Goal: Transaction & Acquisition: Purchase product/service

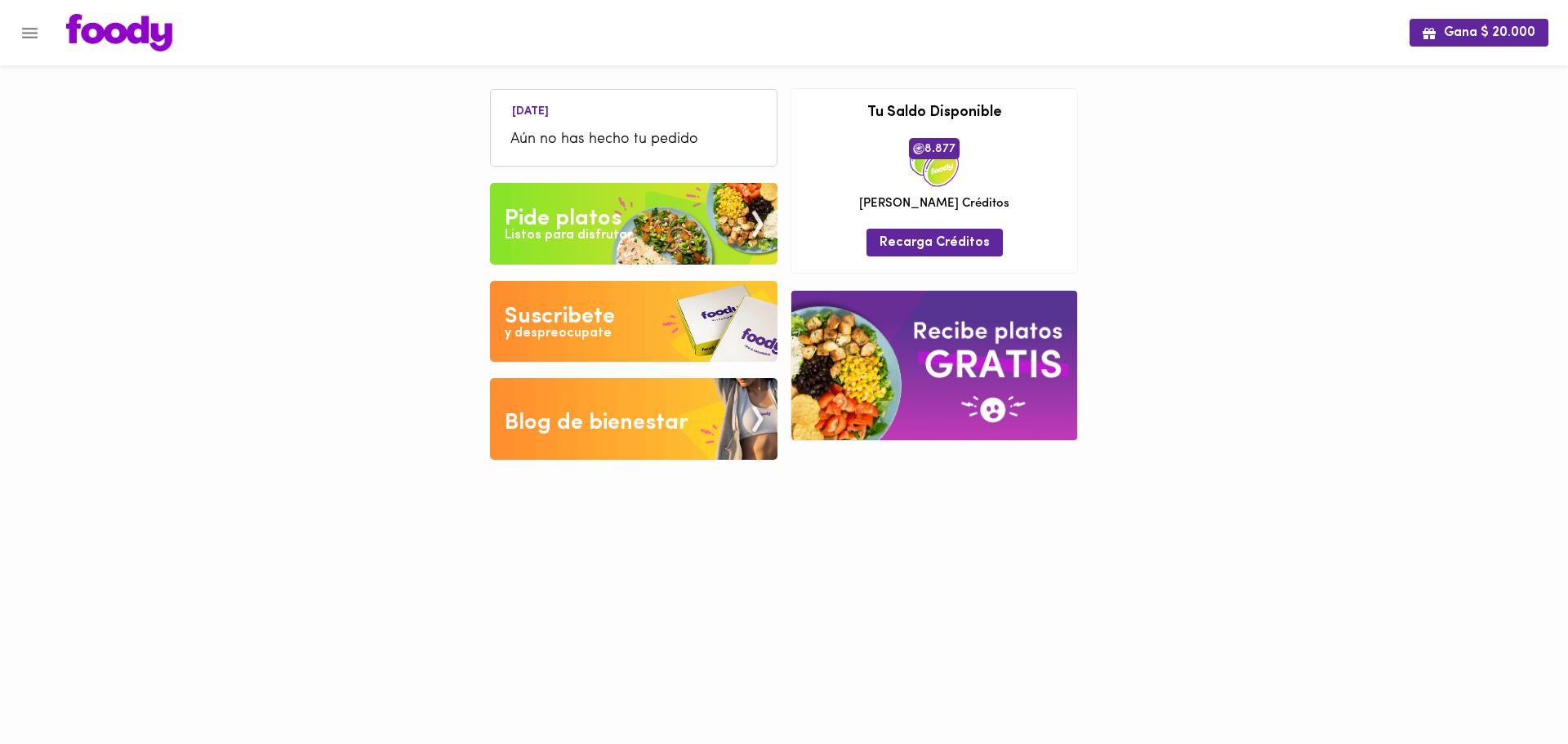
click at [35, 33] on icon "Menu" at bounding box center [29, 33] width 16 height 11
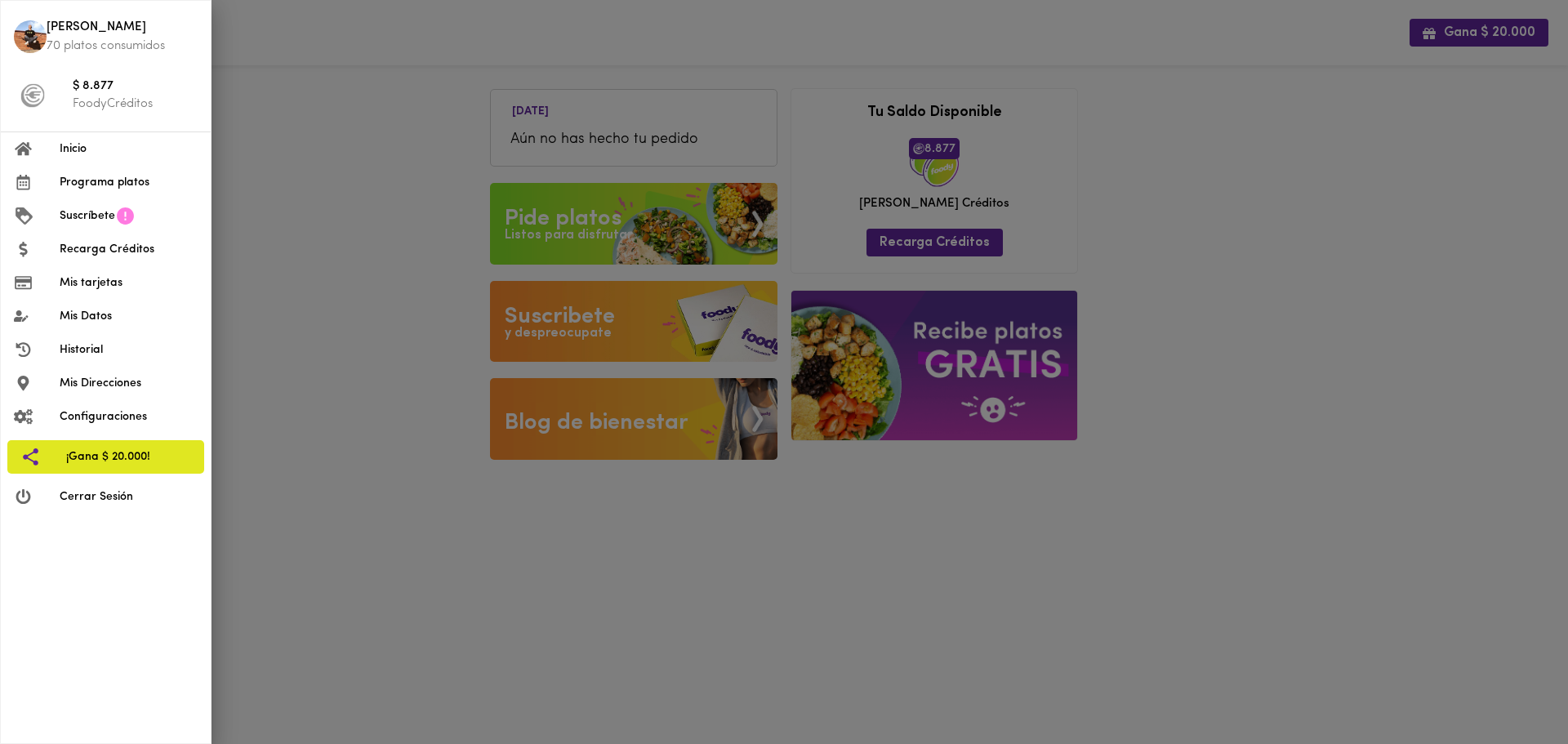
click at [128, 416] on span "Configuraciones" at bounding box center [128, 417] width 138 height 17
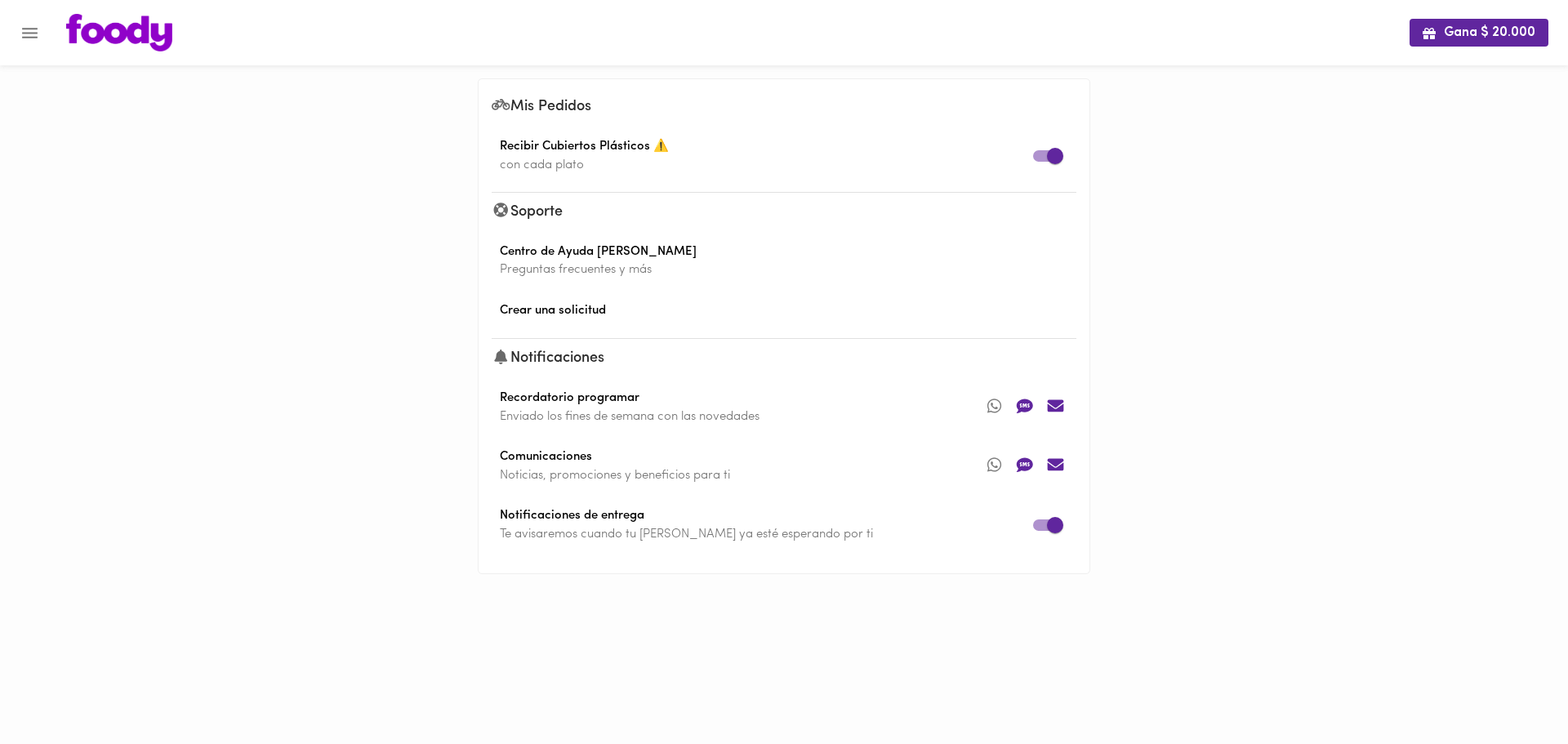
drag, startPoint x: 1378, startPoint y: 252, endPoint x: 1044, endPoint y: 137, distance: 353.2
click at [1117, 142] on div "Gana $ 20.000 Mis Pedidos Recibir Cubiertos Plásticos ⚠️ con cada plato Soporte…" at bounding box center [784, 312] width 1568 height 623
click at [1050, 148] on input "checkbox" at bounding box center [1055, 156] width 93 height 31
checkbox input "false"
click at [1005, 407] on icon at bounding box center [995, 407] width 31 height 25
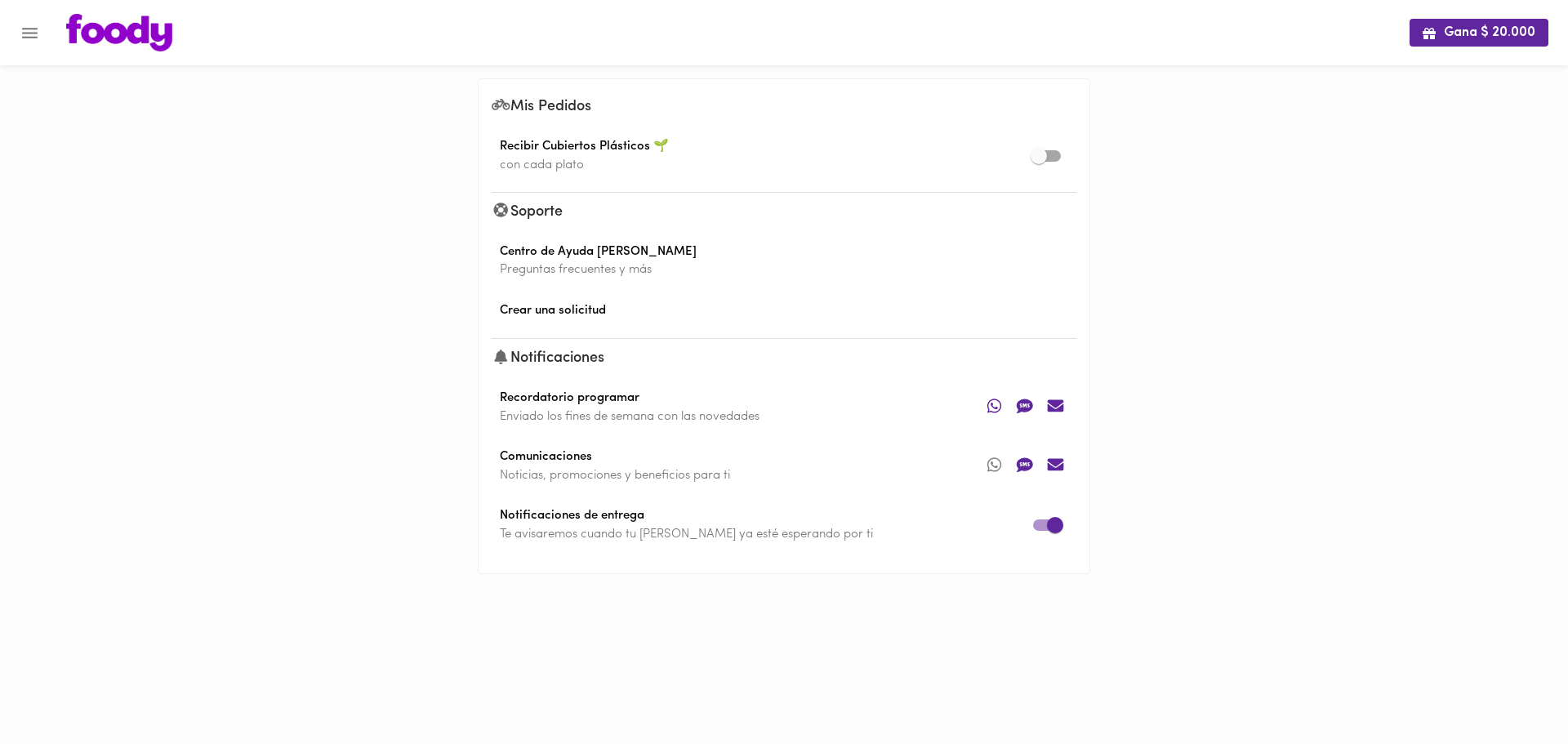
click at [1026, 406] on icon at bounding box center [1025, 407] width 31 height 25
click at [1061, 409] on icon at bounding box center [1055, 406] width 16 height 12
click at [998, 404] on icon at bounding box center [995, 407] width 31 height 25
click at [1007, 469] on icon at bounding box center [995, 464] width 31 height 25
click at [1033, 463] on icon at bounding box center [1025, 464] width 31 height 25
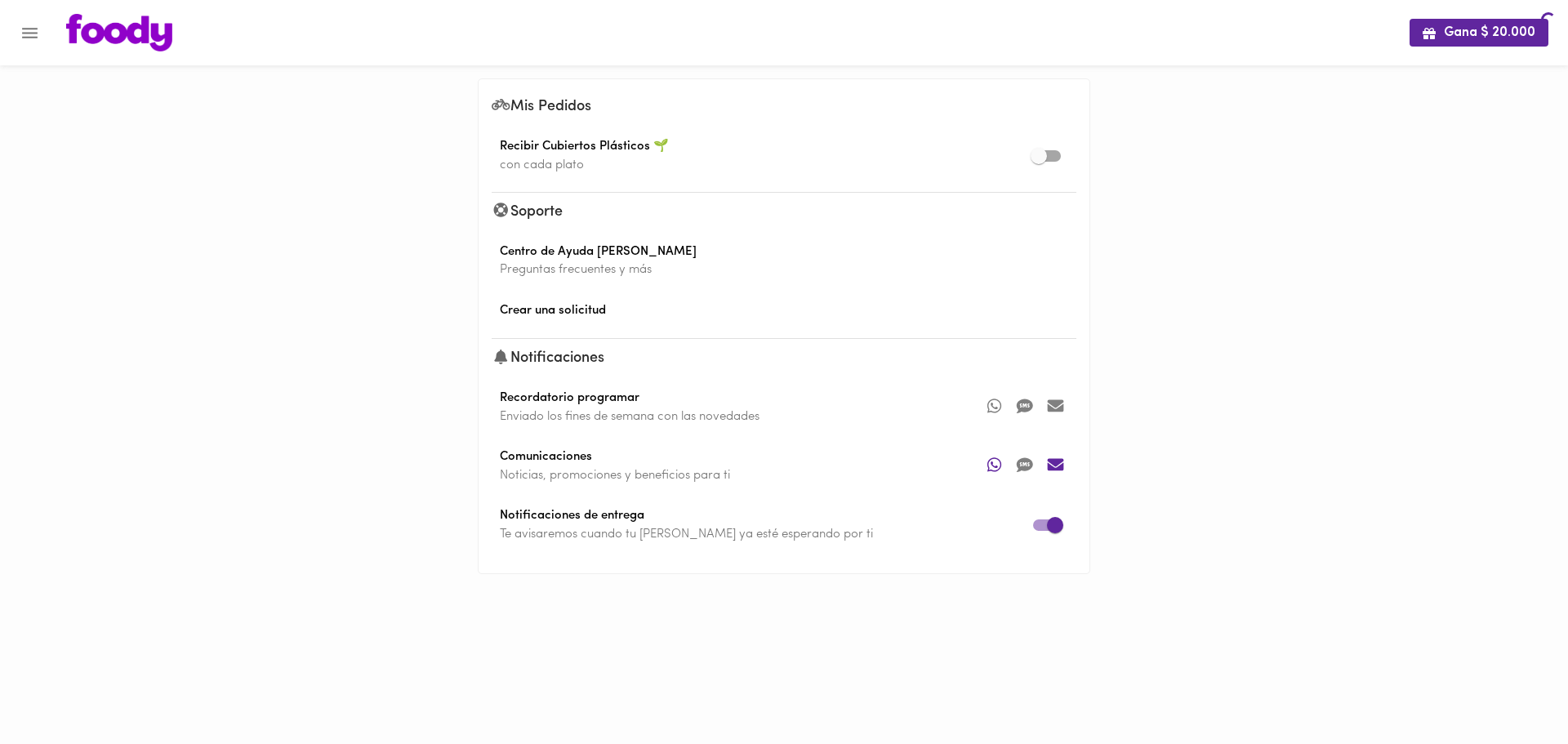
click at [1054, 462] on icon at bounding box center [1055, 464] width 16 height 12
click at [1000, 409] on icon at bounding box center [995, 407] width 31 height 25
click at [27, 37] on icon "Menu" at bounding box center [29, 33] width 16 height 11
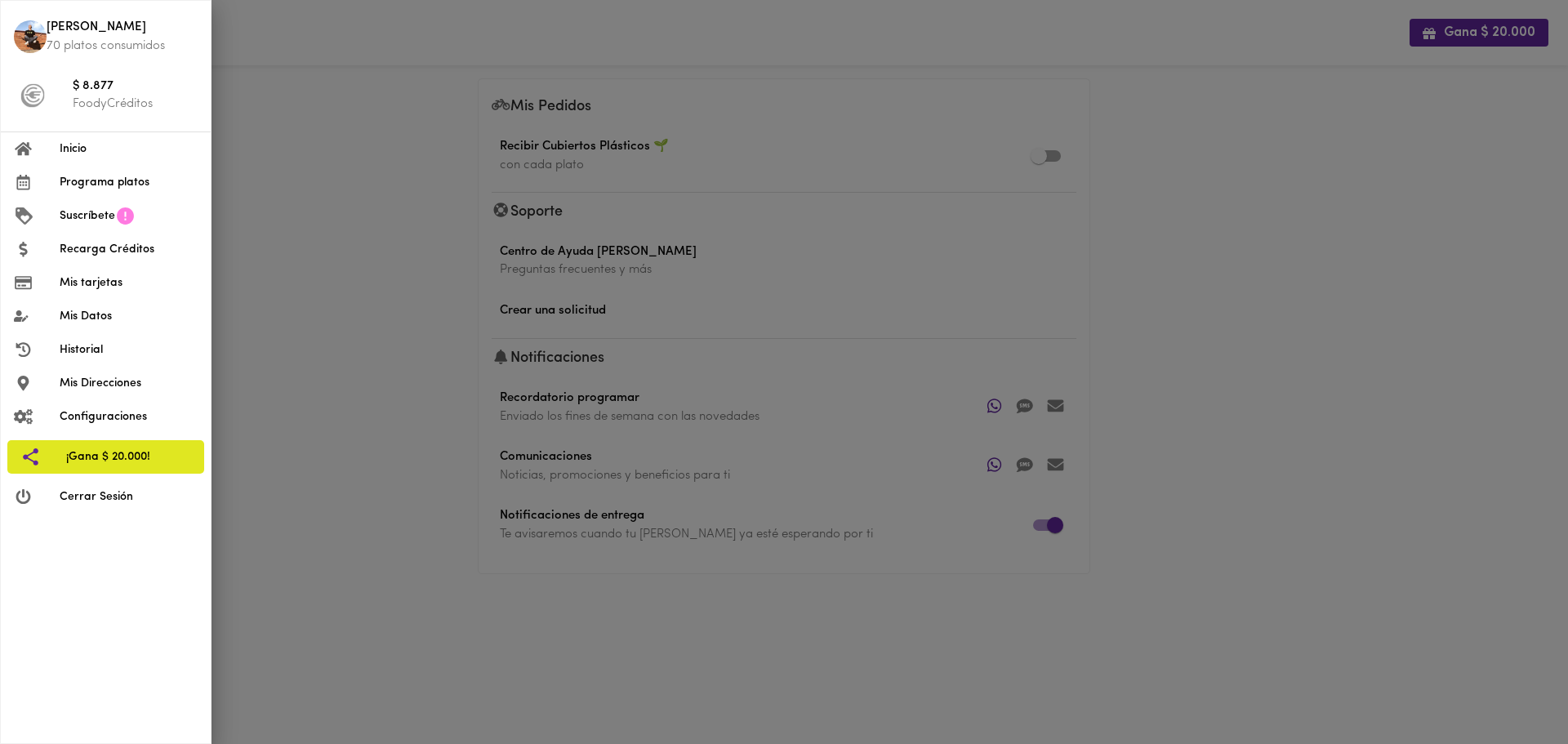
click at [121, 218] on icon at bounding box center [125, 216] width 17 height 17
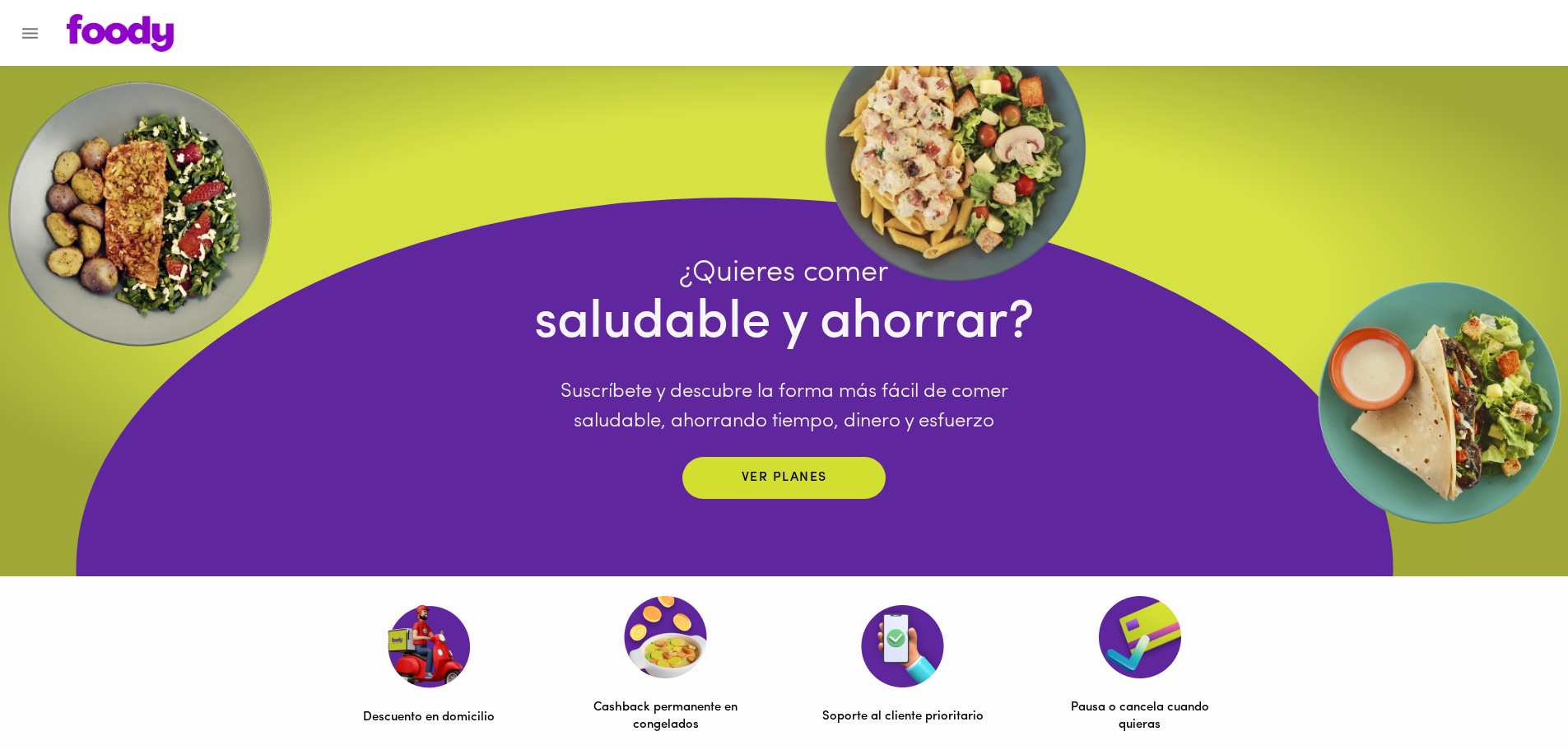
click at [41, 27] on button "Menu" at bounding box center [30, 33] width 41 height 41
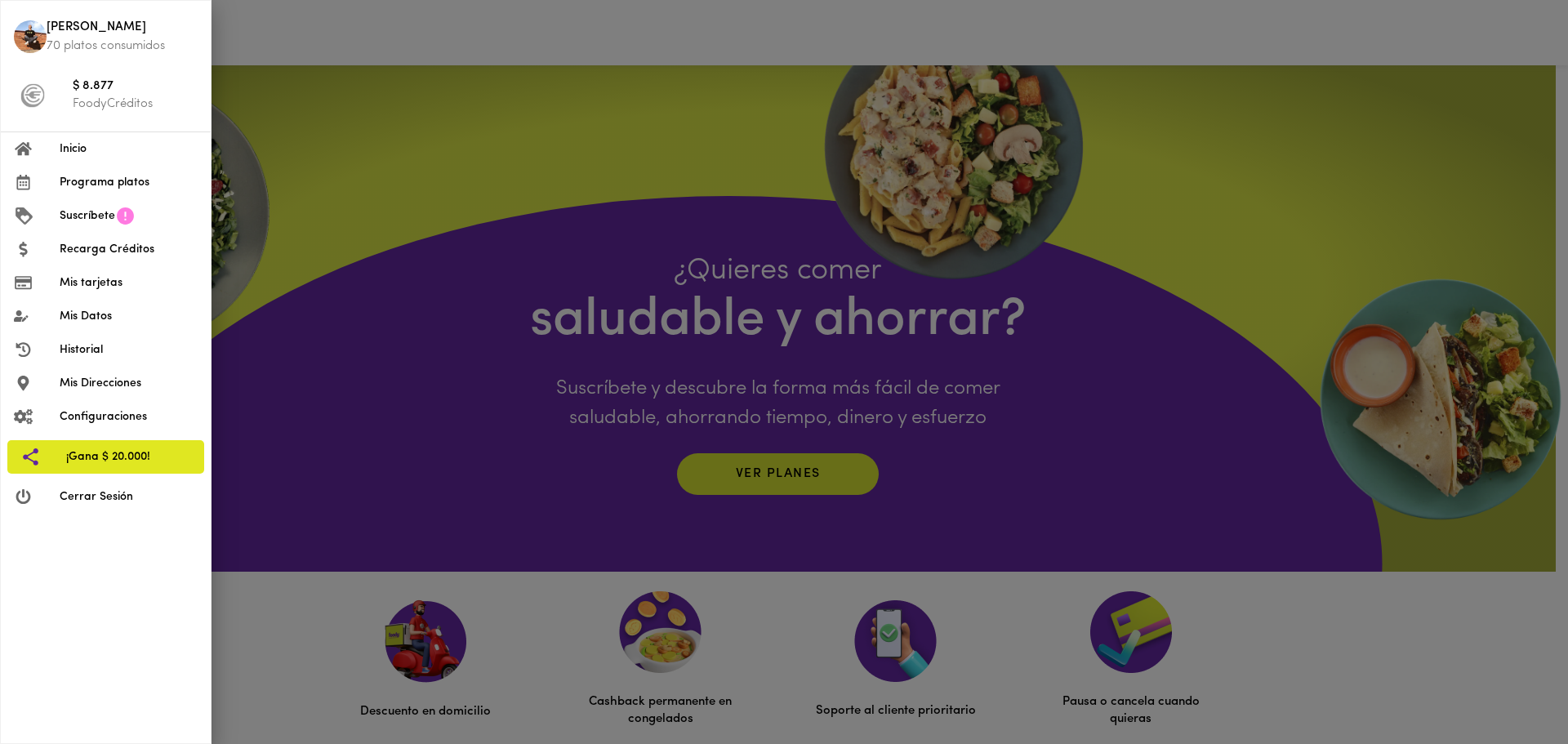
click at [97, 382] on span "Mis Direcciones" at bounding box center [128, 383] width 138 height 17
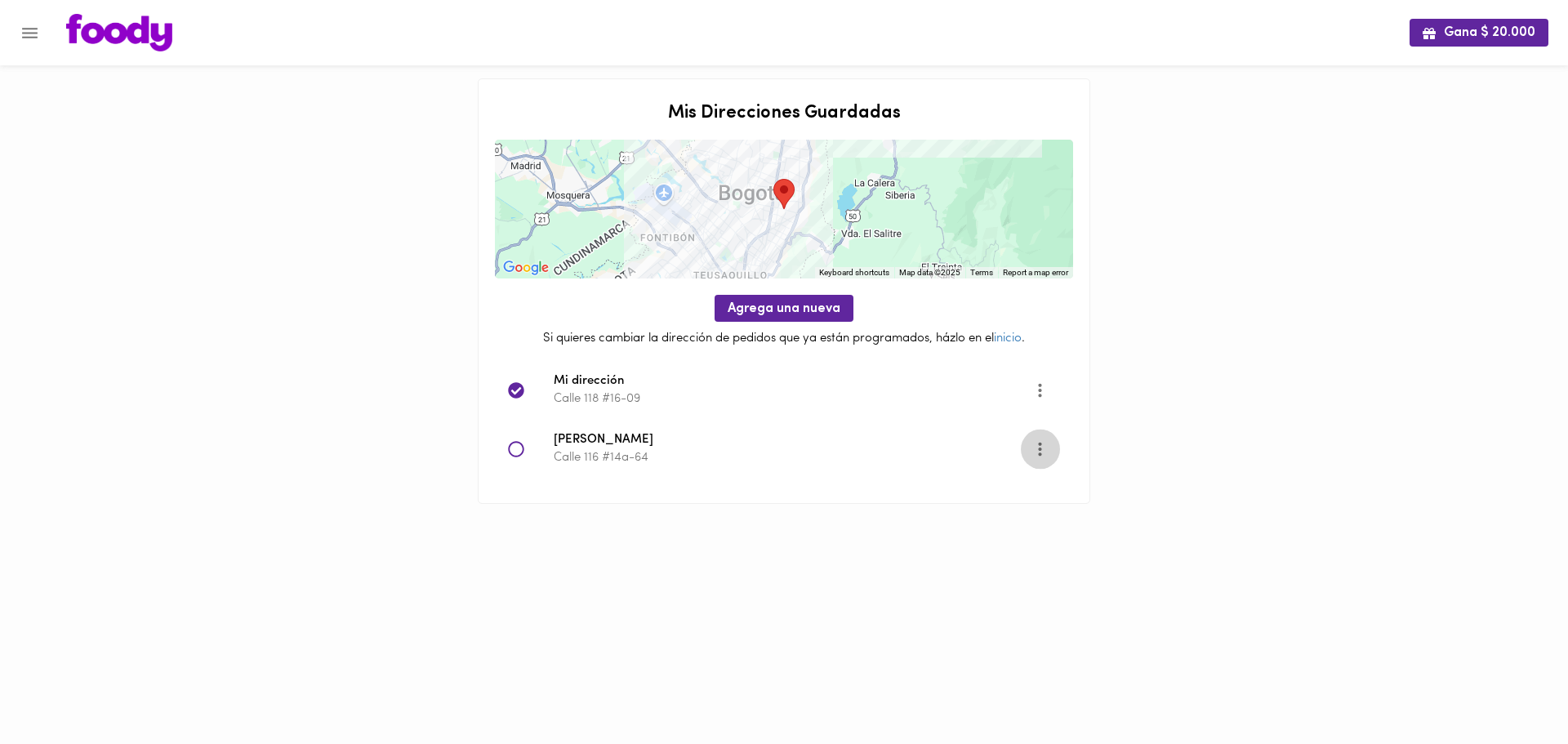
click at [1045, 452] on icon "More" at bounding box center [1040, 449] width 20 height 20
click at [1073, 476] on li "Eliminar" at bounding box center [1055, 476] width 69 height 27
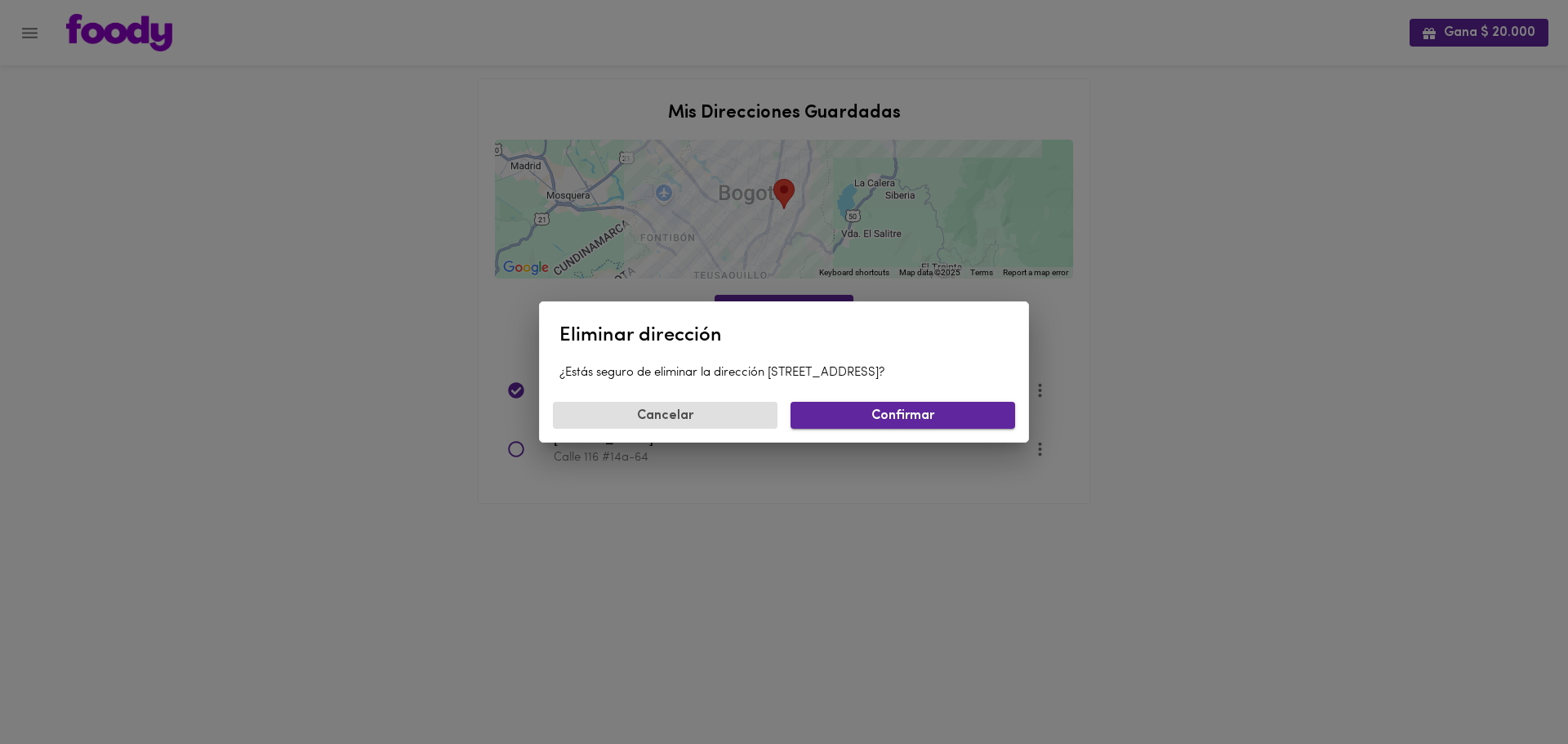
click at [897, 418] on span "Confirmar" at bounding box center [902, 416] width 198 height 16
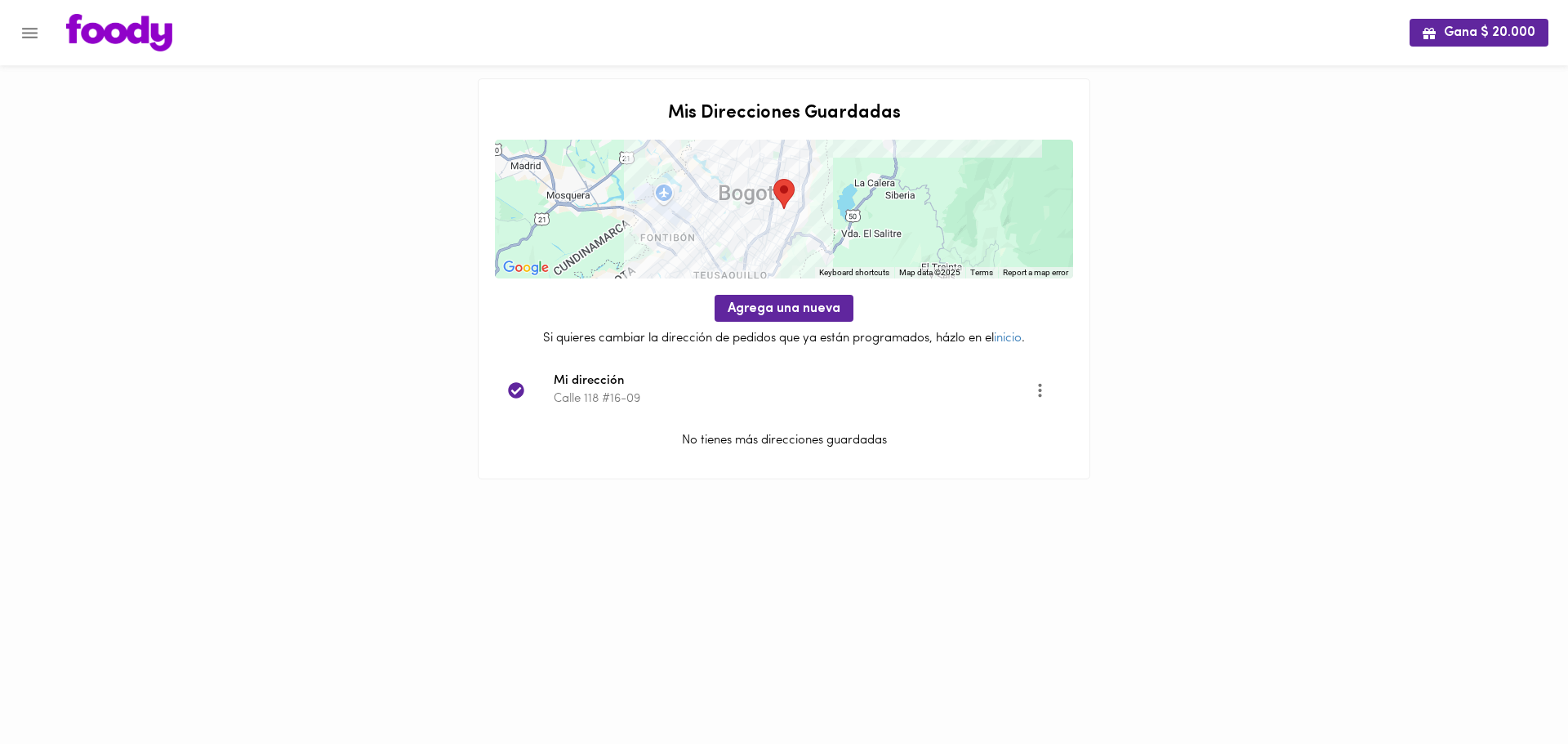
click at [38, 28] on icon "Menu" at bounding box center [29, 33] width 20 height 20
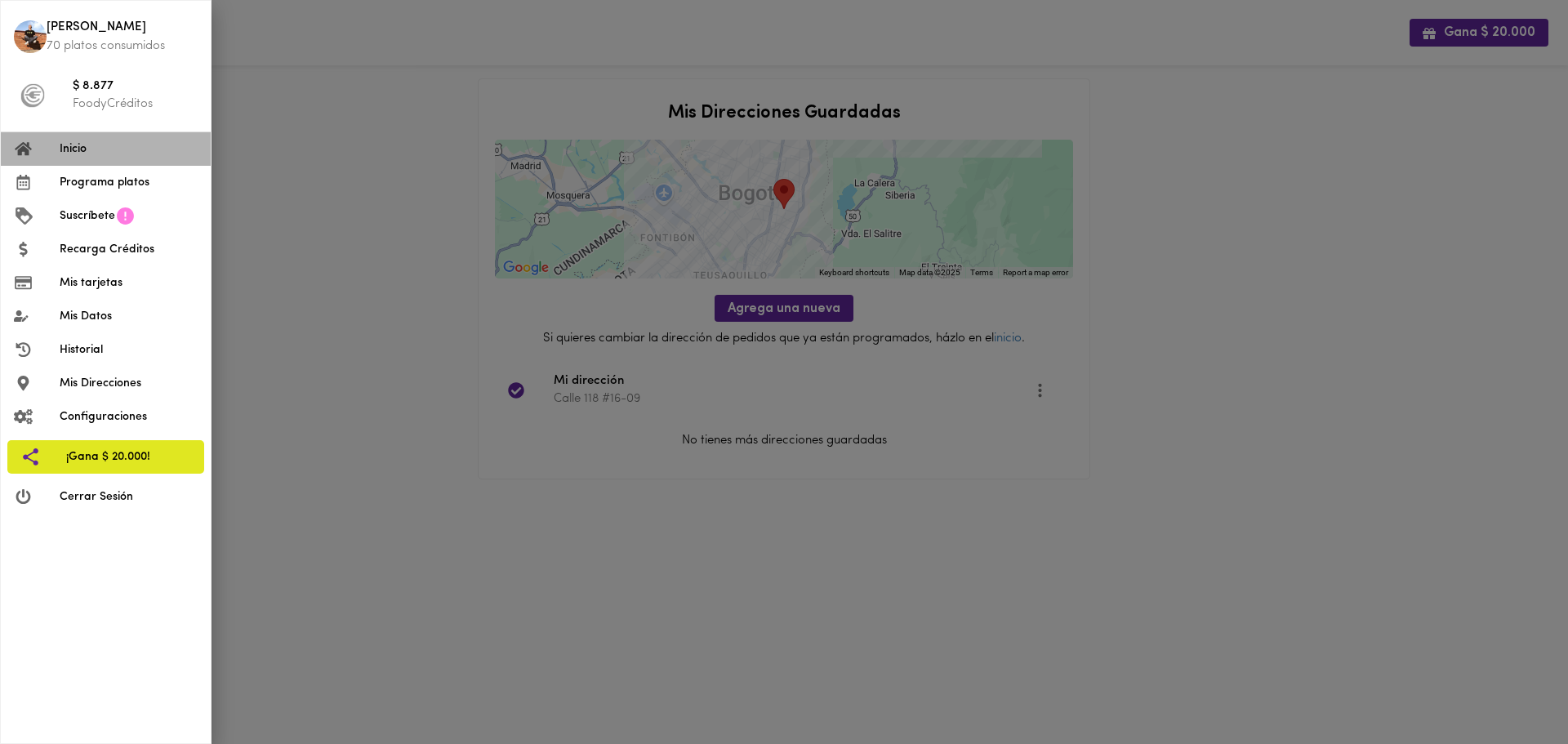
click at [110, 154] on span "Inicio" at bounding box center [128, 149] width 138 height 17
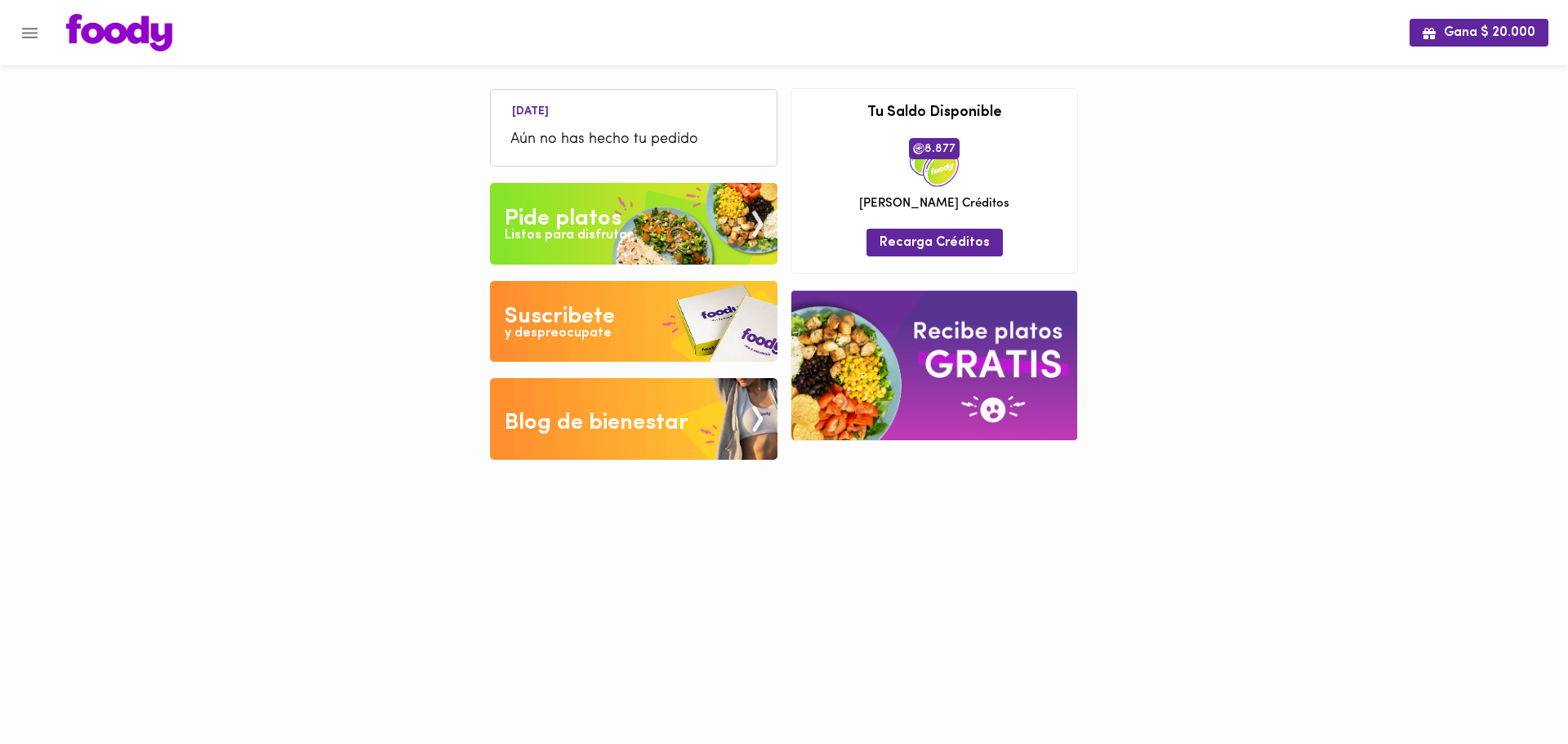
click at [609, 233] on div "Listos para disfrutar" at bounding box center [568, 235] width 127 height 19
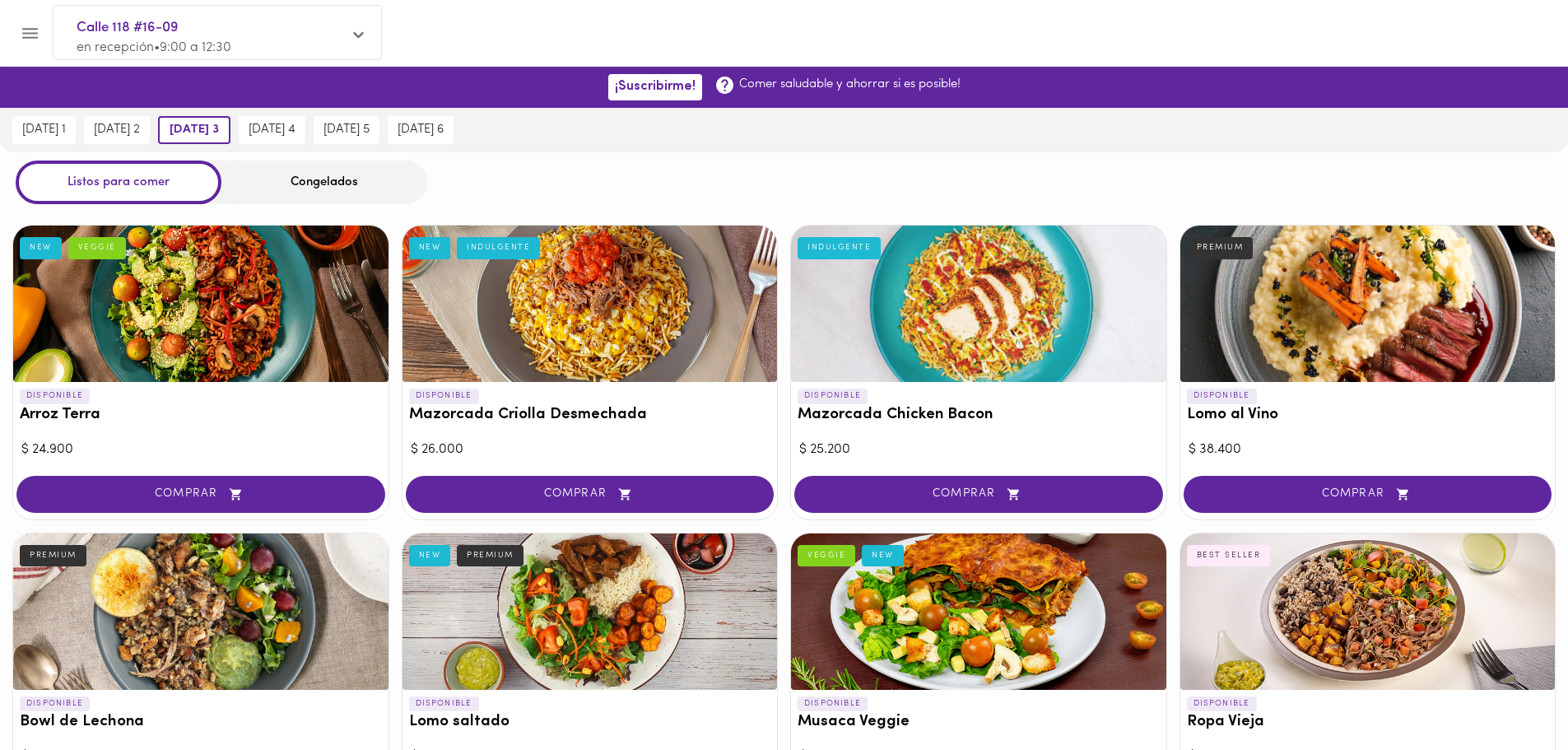
click at [34, 35] on icon "Menu" at bounding box center [29, 33] width 20 height 20
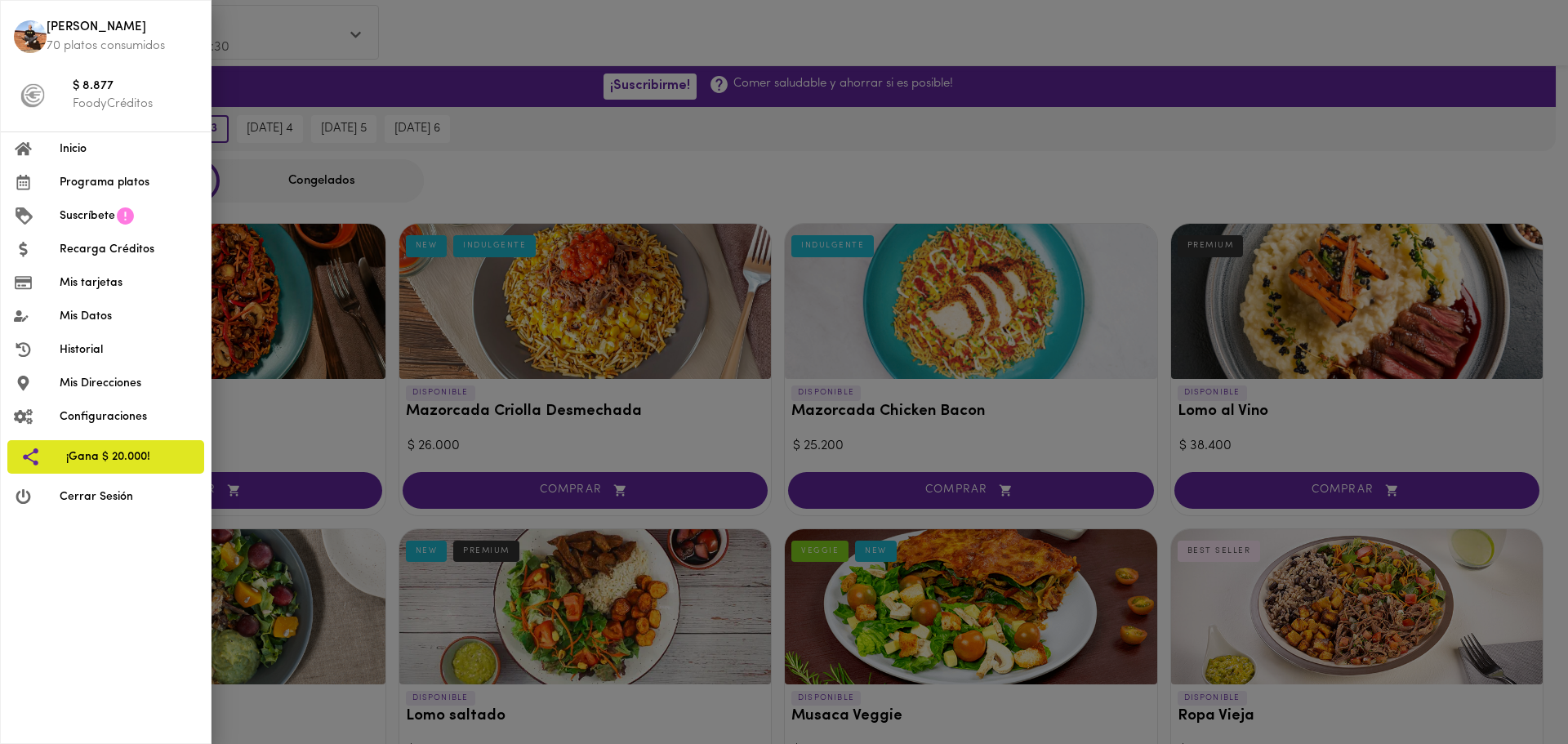
click at [523, 50] on div at bounding box center [784, 372] width 1568 height 744
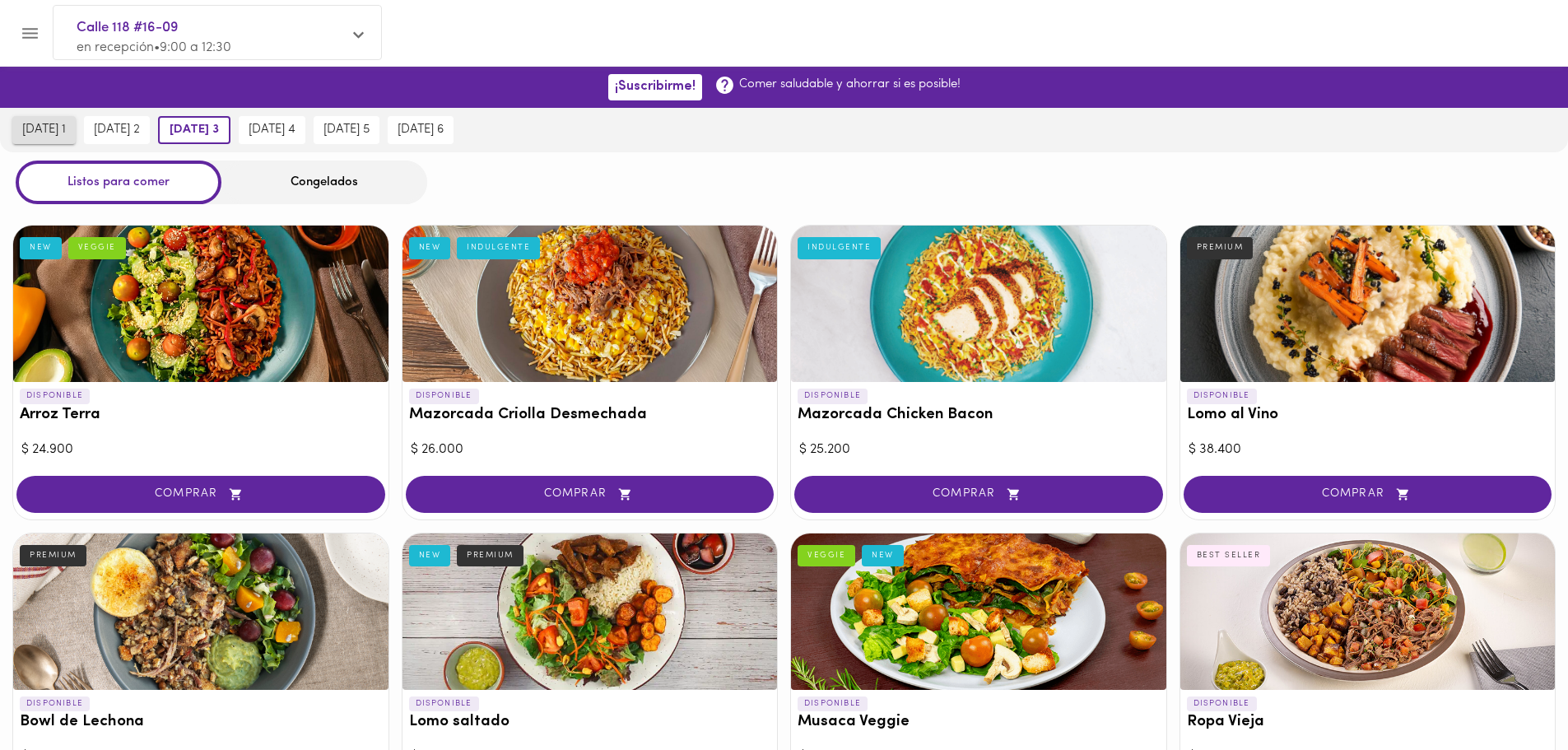
click at [43, 127] on span "[DATE] 1" at bounding box center [43, 130] width 43 height 15
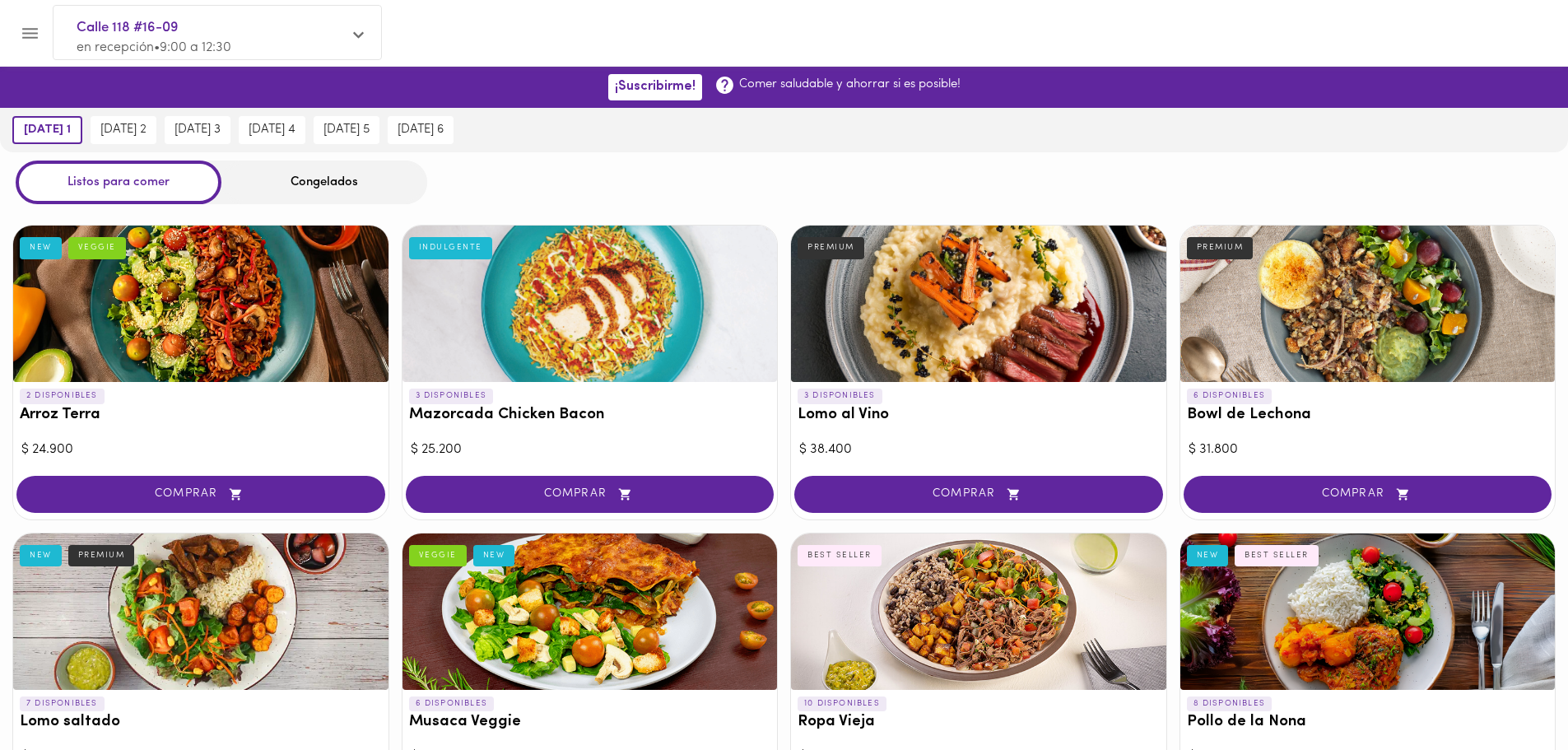
drag, startPoint x: 592, startPoint y: 187, endPoint x: 543, endPoint y: 171, distance: 51.5
click at [543, 171] on div "Listos para comer Congelados" at bounding box center [784, 182] width 1568 height 43
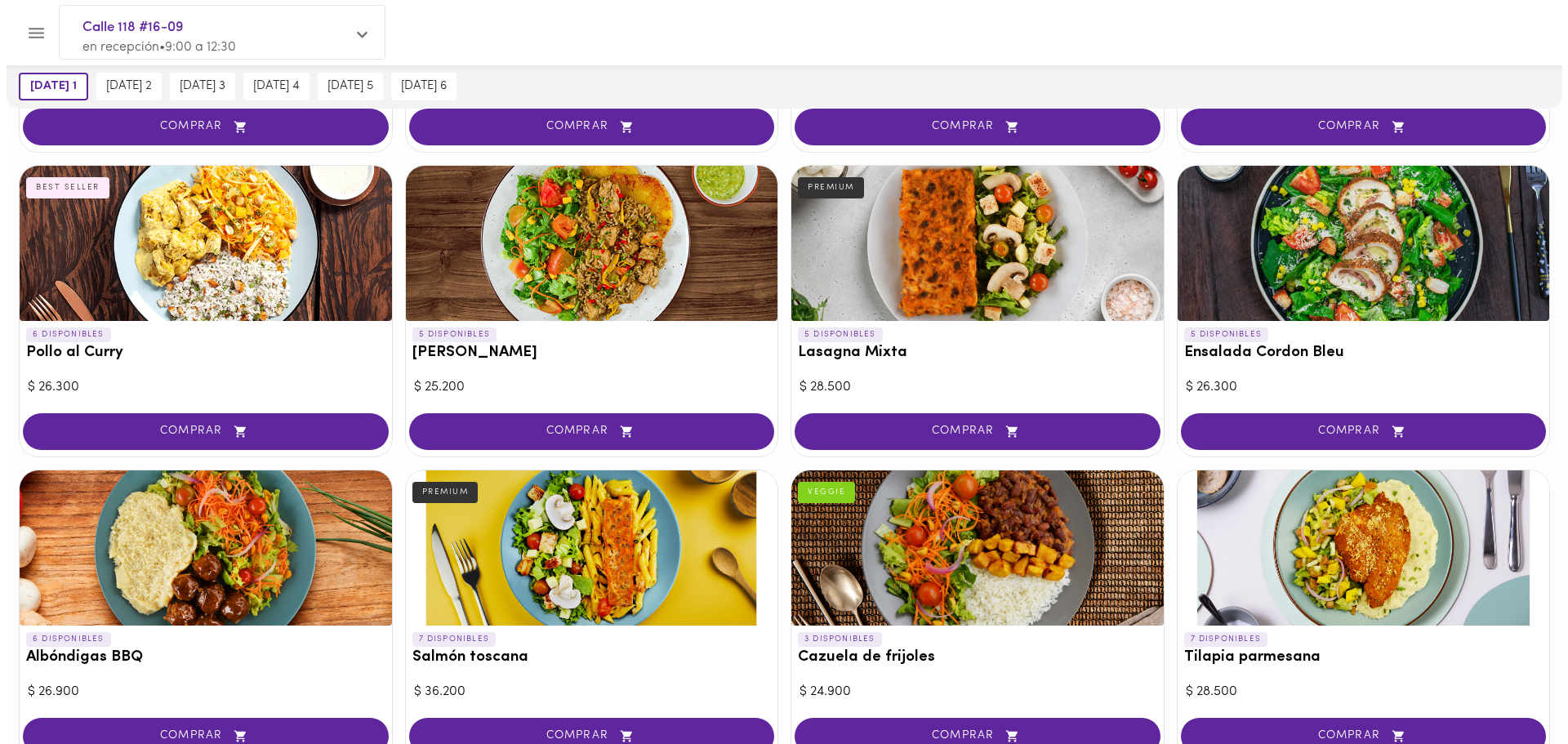
scroll to position [980, 0]
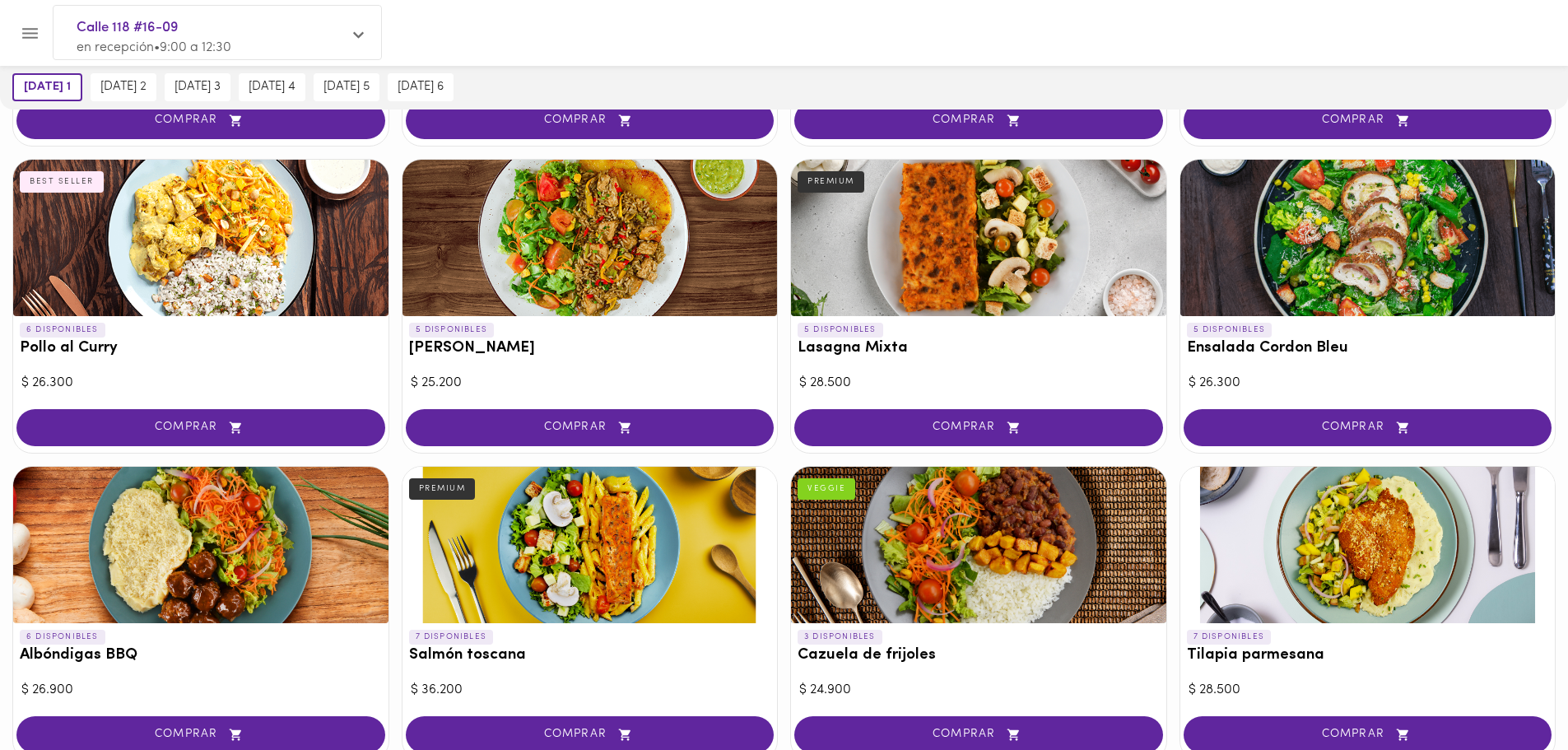
click at [43, 29] on button "Menu" at bounding box center [30, 33] width 41 height 41
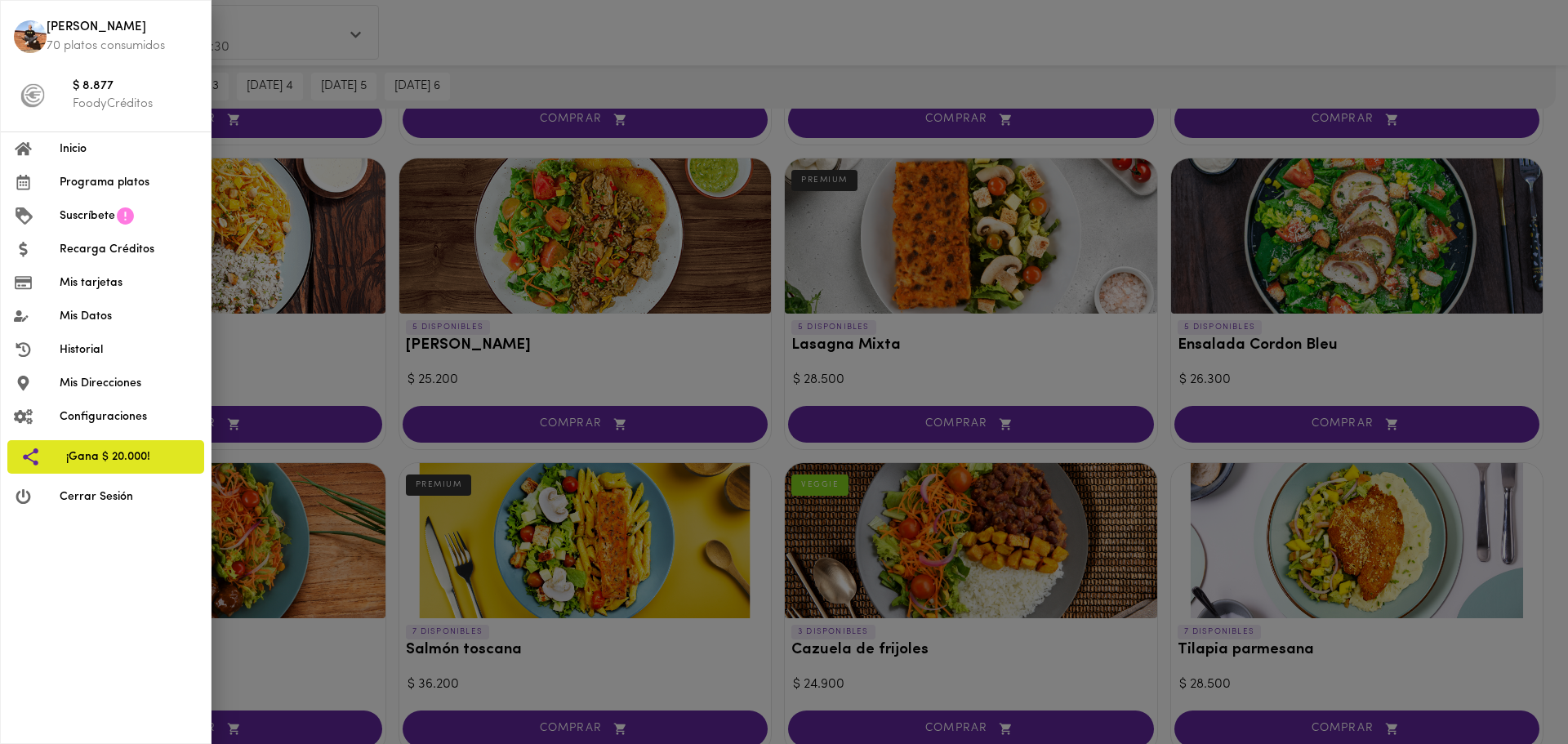
click at [93, 418] on span "Configuraciones" at bounding box center [128, 417] width 138 height 17
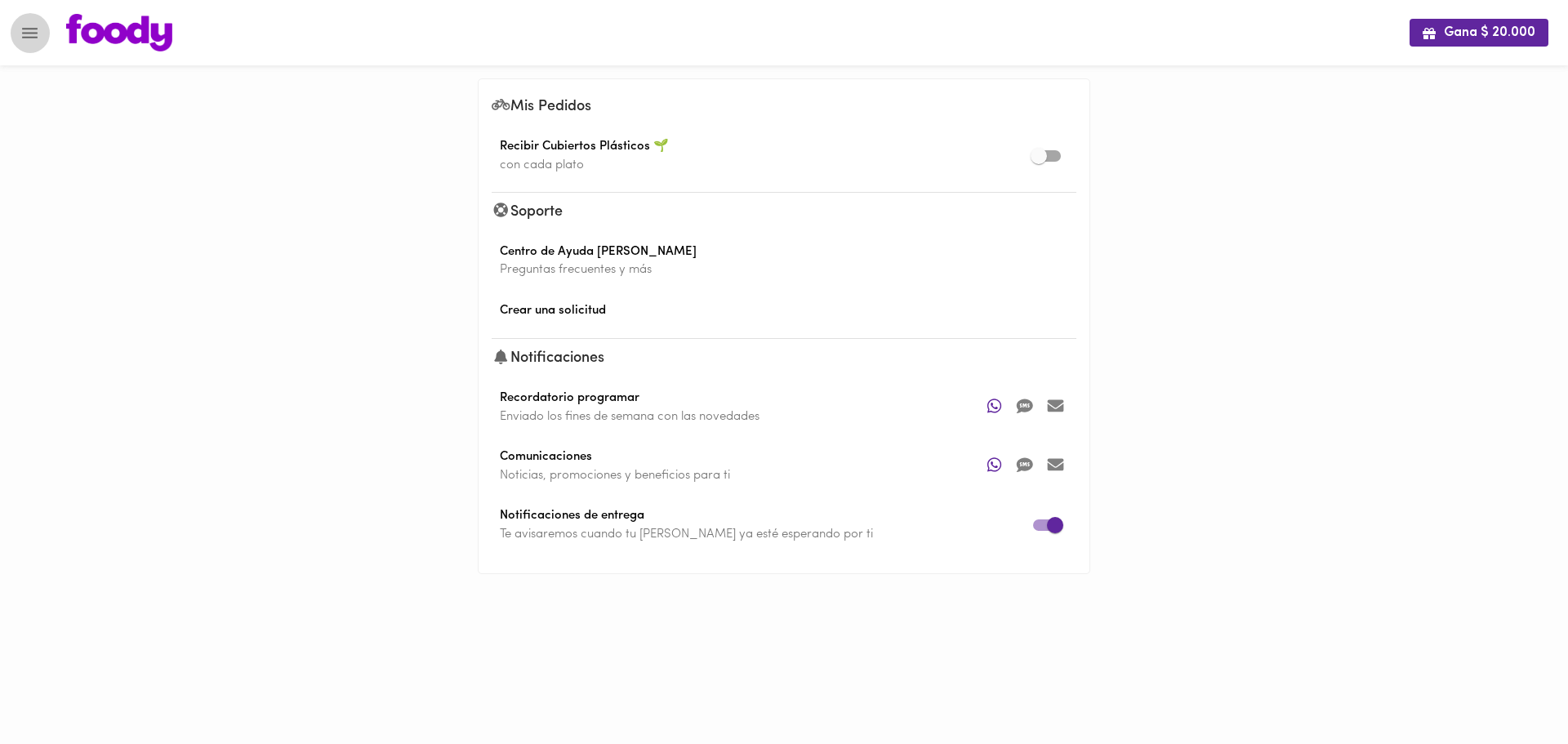
click at [30, 46] on button "Menu" at bounding box center [30, 33] width 40 height 40
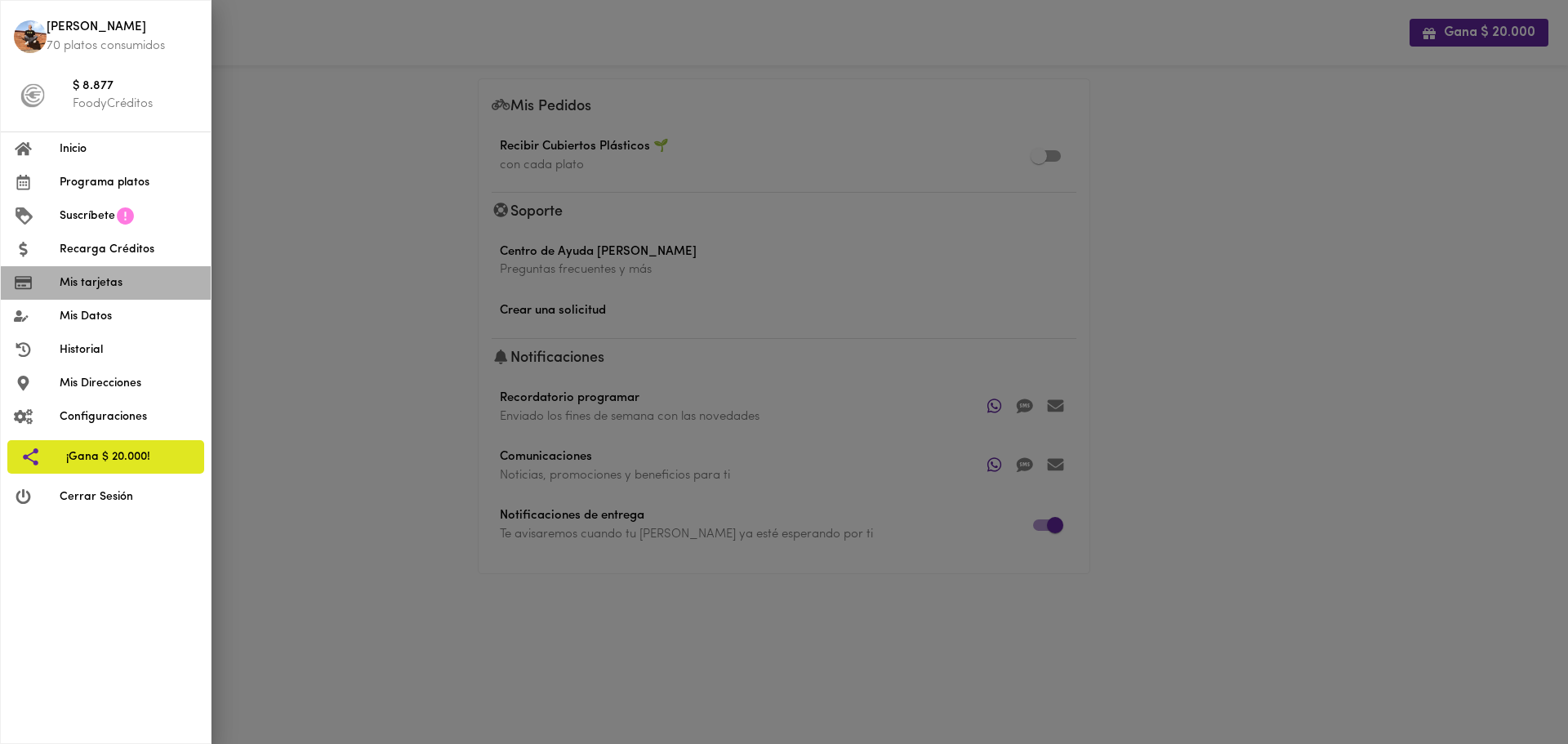
click at [112, 291] on span "Mis tarjetas" at bounding box center [128, 282] width 138 height 17
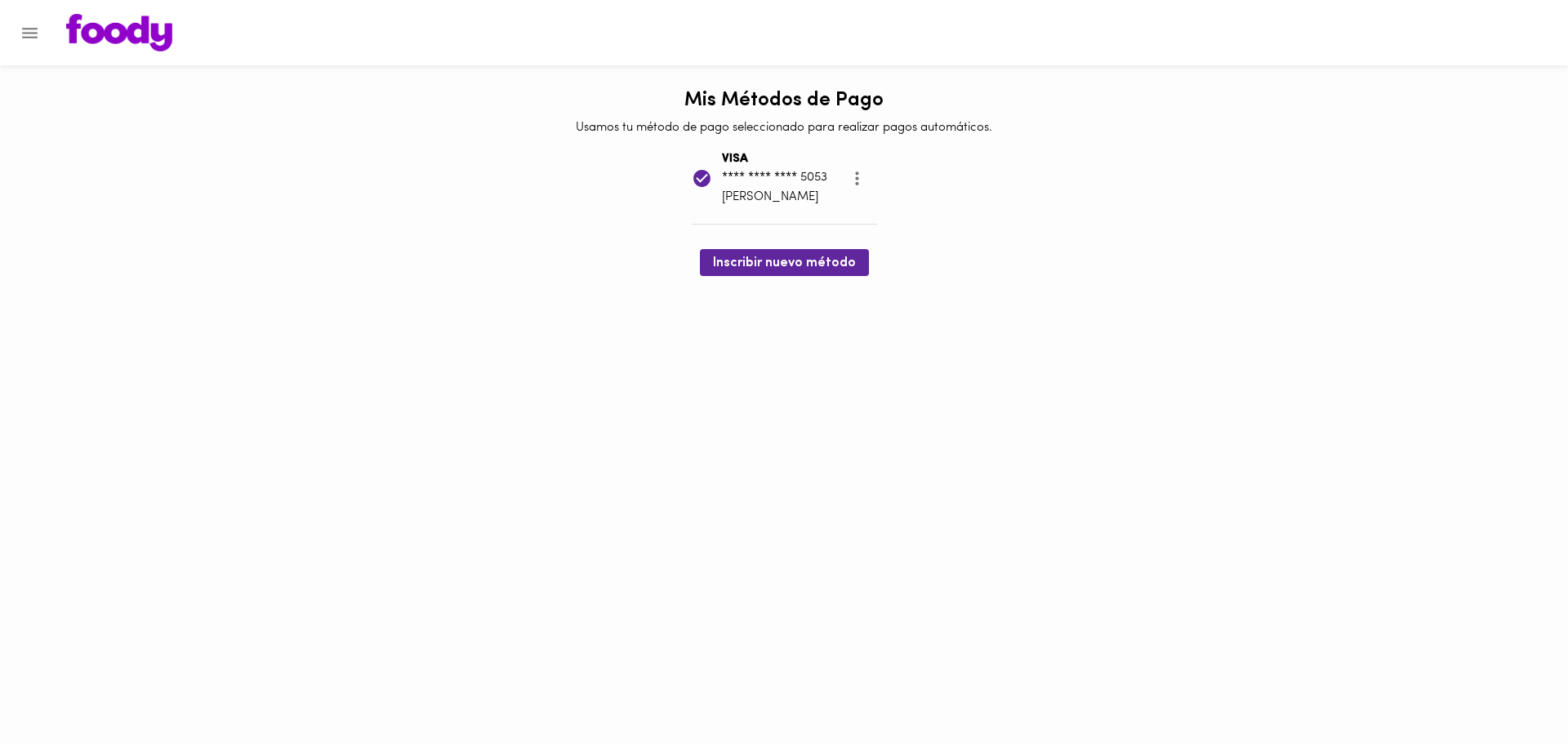
click at [152, 28] on img at bounding box center [119, 32] width 106 height 37
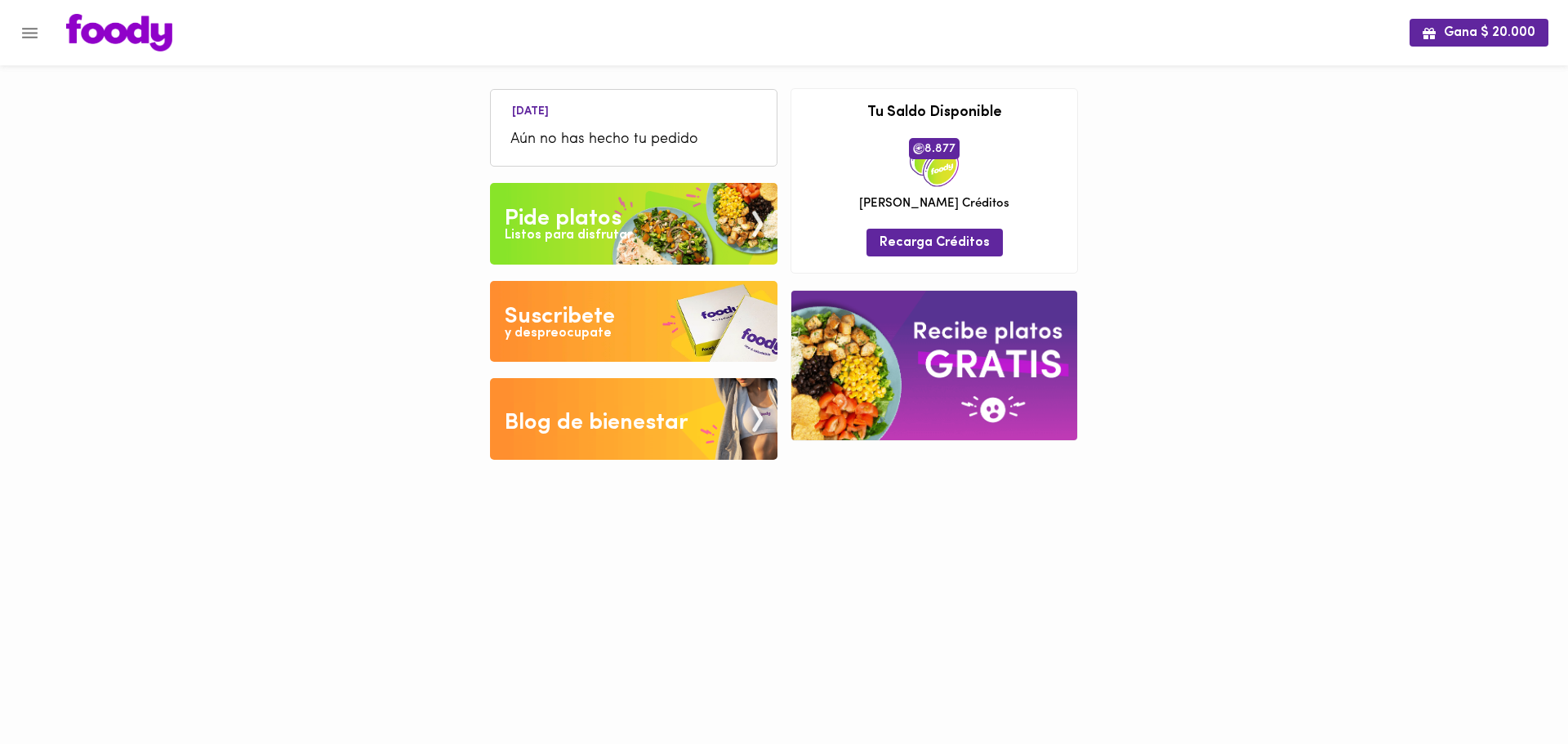
click at [947, 320] on img at bounding box center [934, 365] width 286 height 149
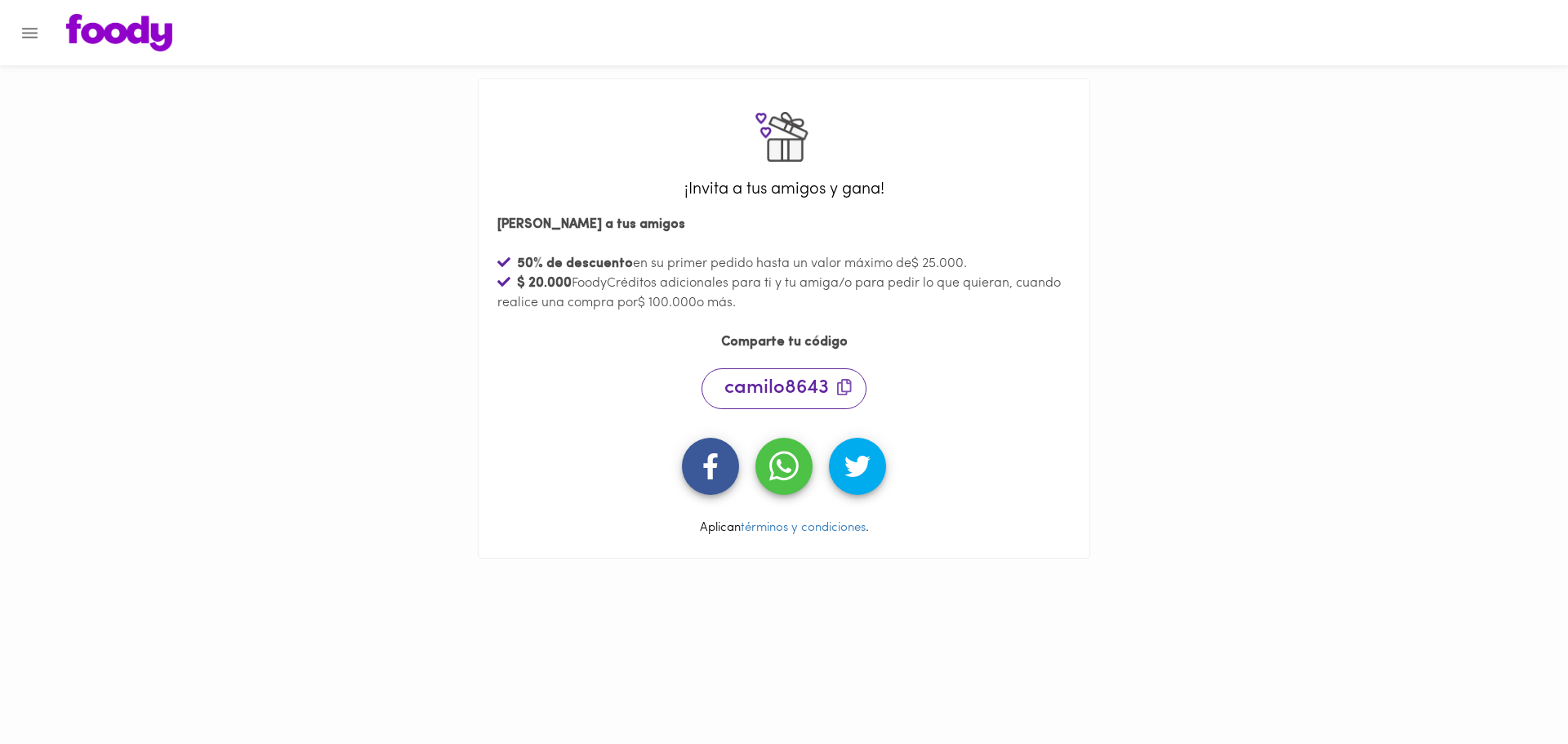
click at [133, 39] on img at bounding box center [119, 32] width 106 height 37
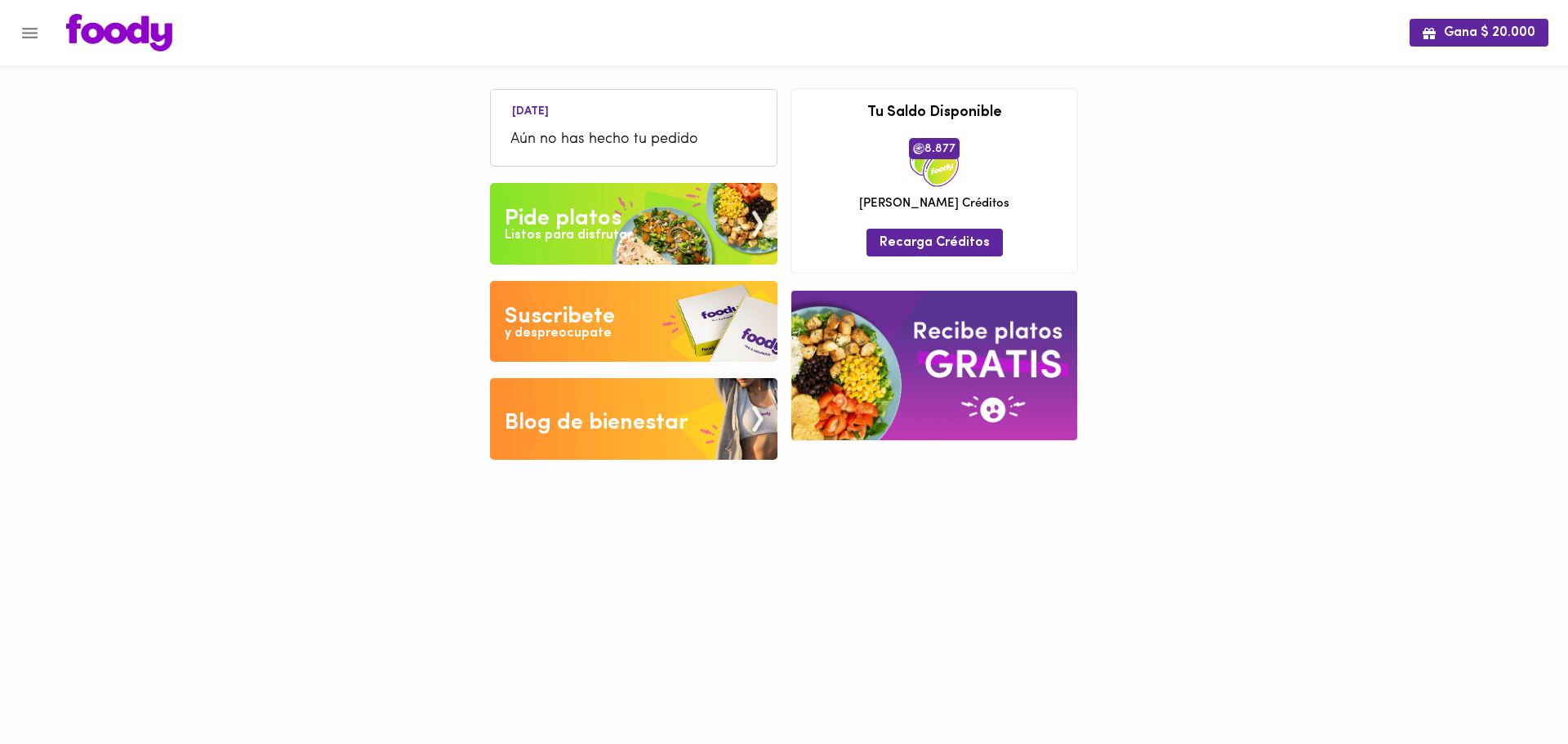
click at [595, 232] on div "Listos para disfrutar" at bounding box center [568, 235] width 127 height 19
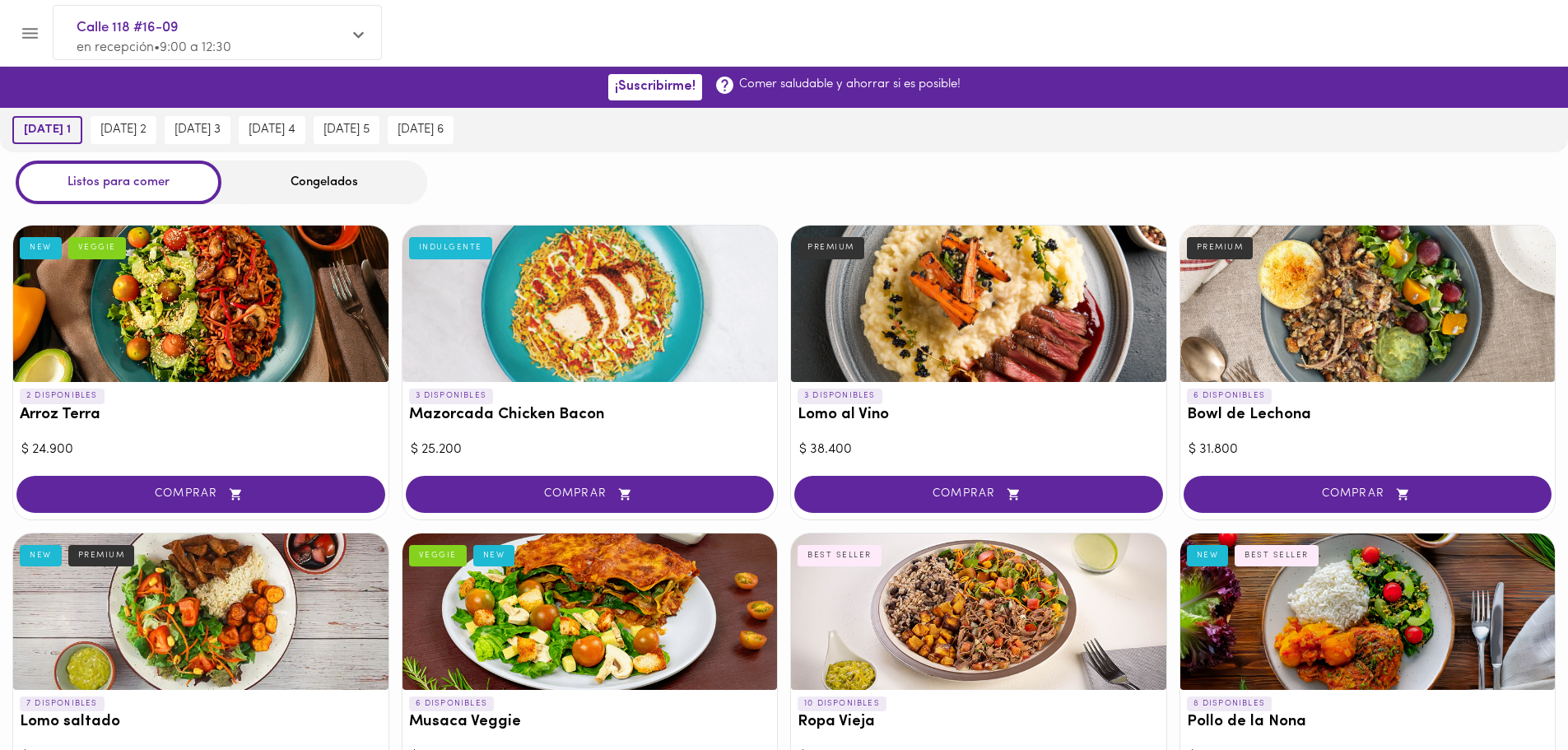
click at [43, 126] on span "[DATE] 1" at bounding box center [47, 130] width 47 height 15
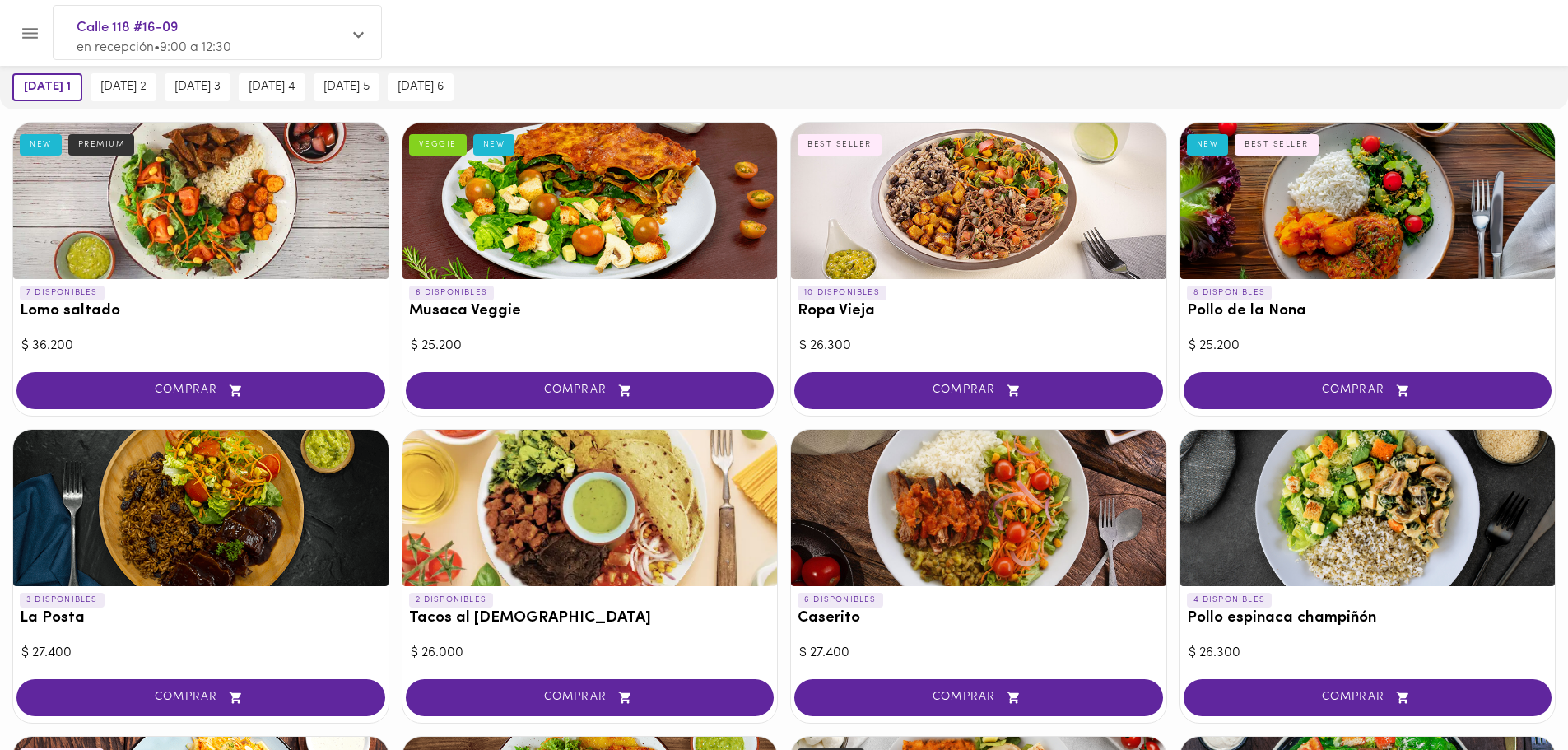
scroll to position [412, 0]
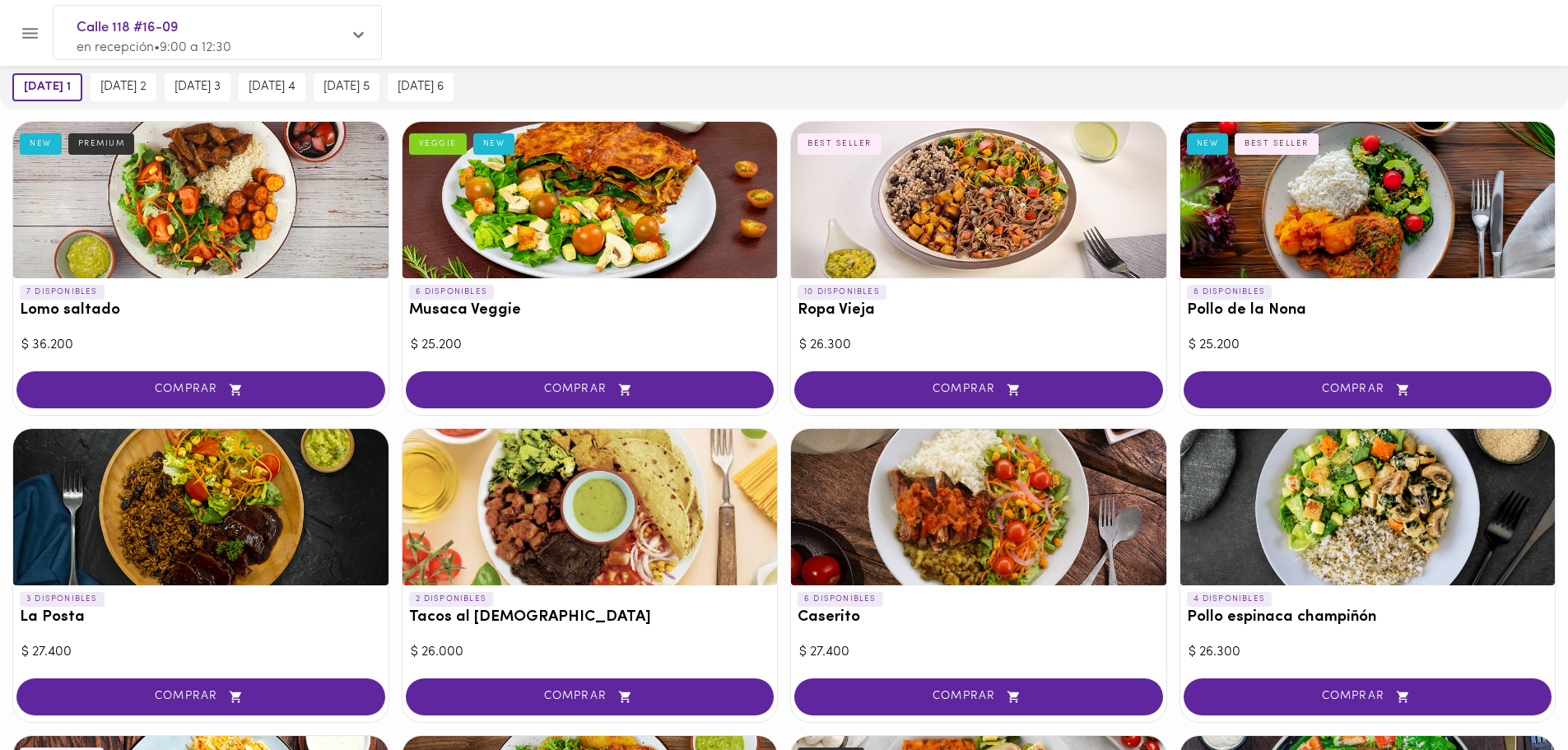
drag, startPoint x: 920, startPoint y: 43, endPoint x: 863, endPoint y: 41, distance: 57.0
click at [863, 41] on div at bounding box center [799, 32] width 1498 height 38
drag, startPoint x: 863, startPoint y: 40, endPoint x: 827, endPoint y: 35, distance: 36.3
click at [827, 36] on div at bounding box center [799, 32] width 1498 height 38
drag, startPoint x: 830, startPoint y: 35, endPoint x: 801, endPoint y: 35, distance: 29.0
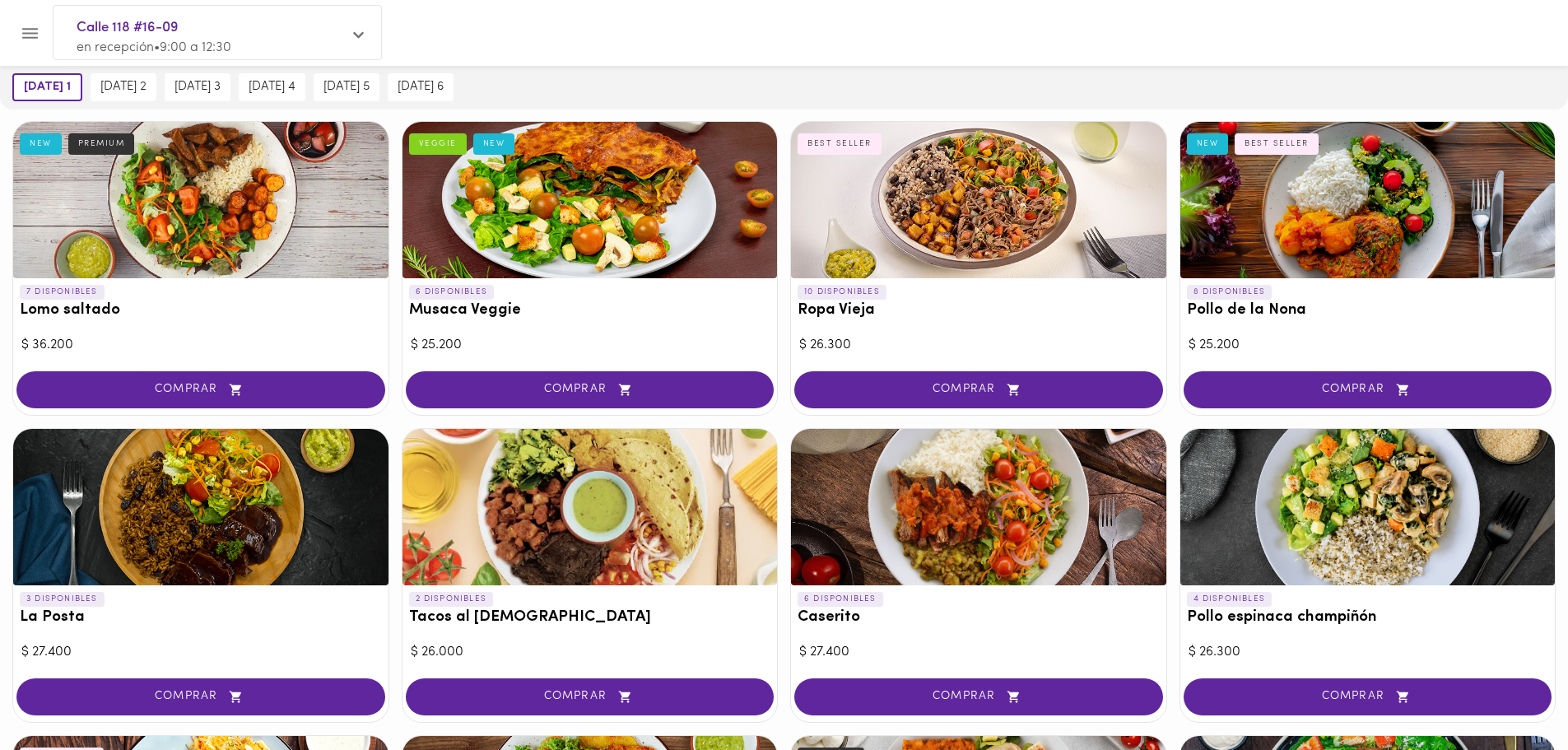
click at [801, 35] on div at bounding box center [799, 32] width 1498 height 38
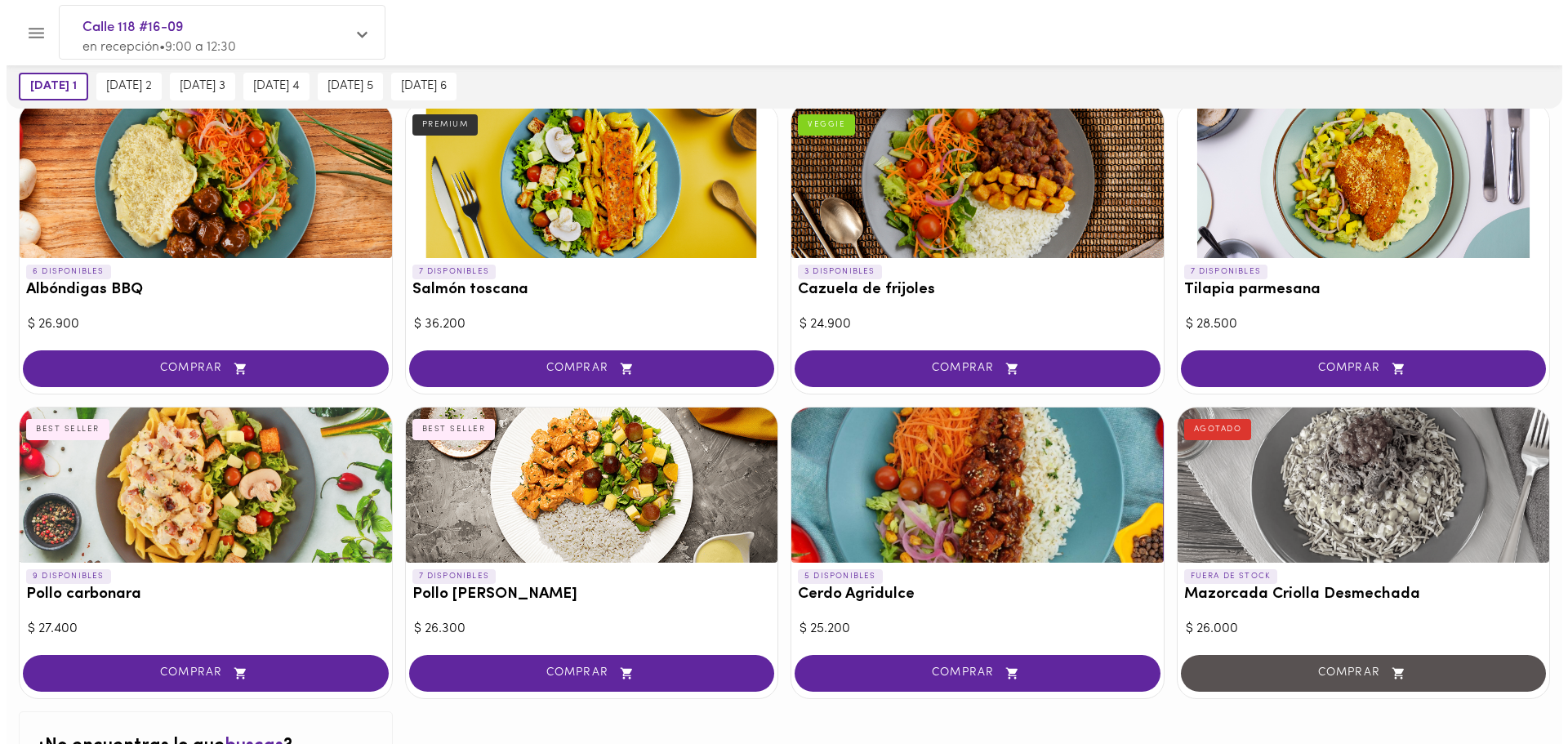
scroll to position [1388, 0]
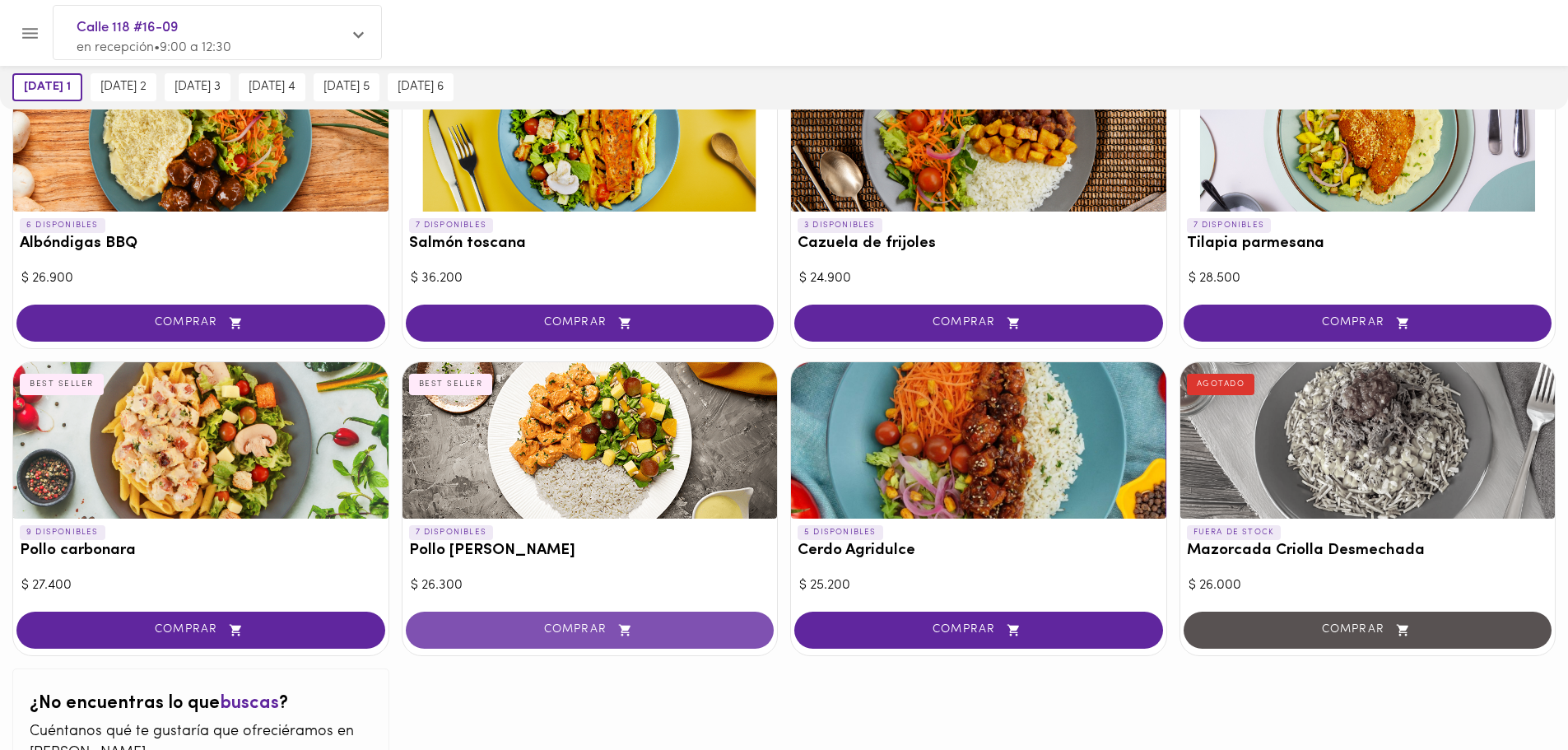
click at [556, 626] on span "COMPRAR" at bounding box center [591, 629] width 328 height 14
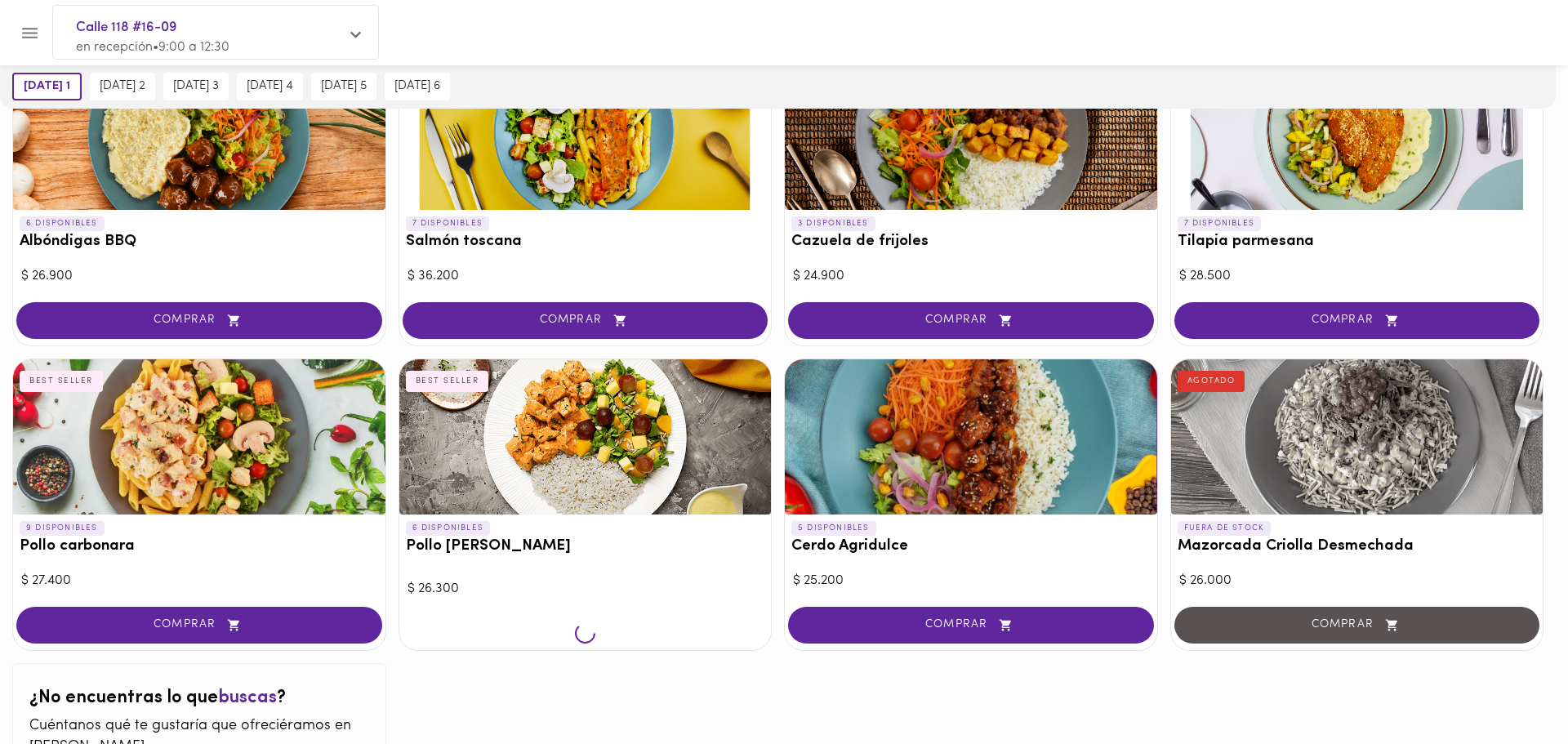
scroll to position [1389, 0]
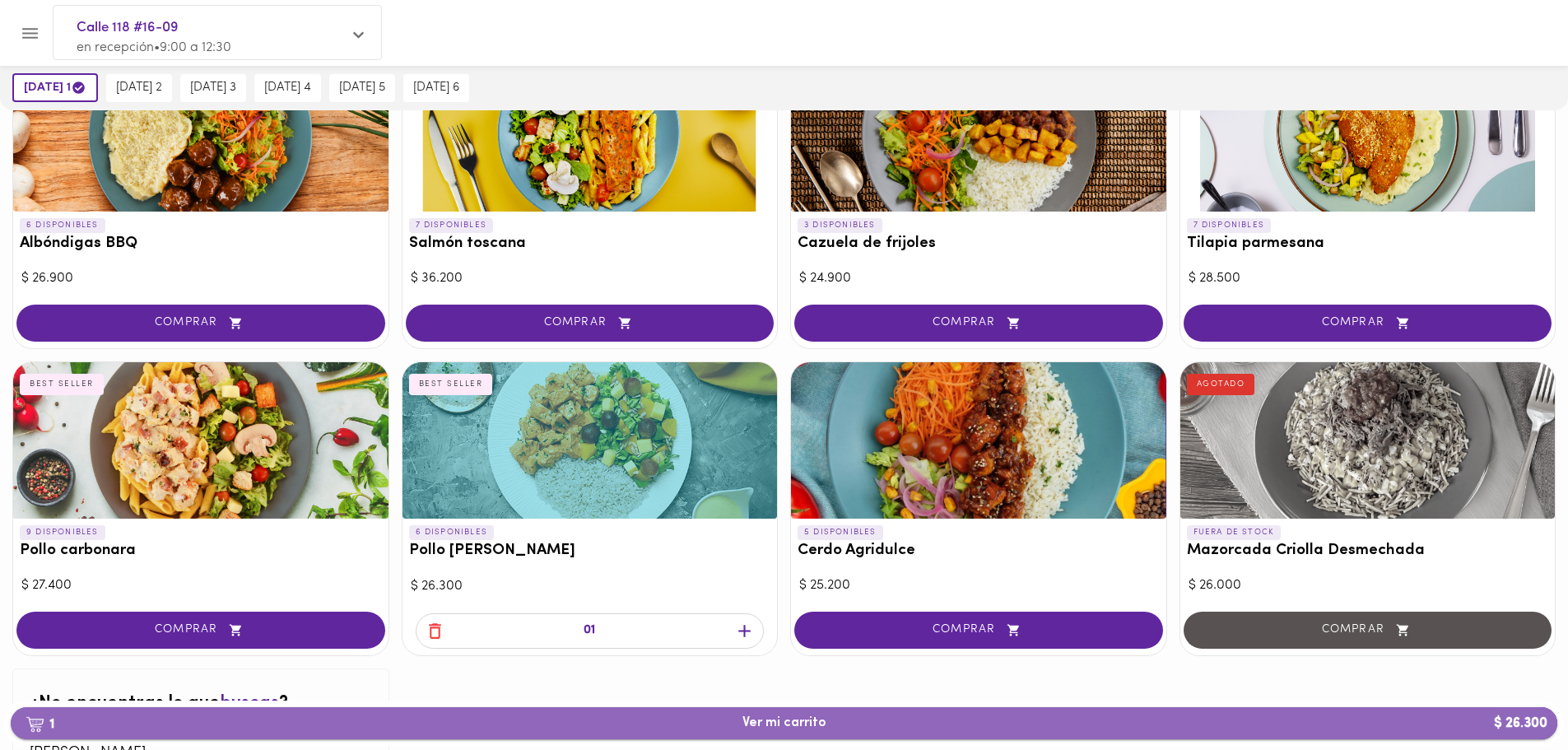
click at [858, 720] on span "1 Ver mi carrito $ 26.300" at bounding box center [784, 722] width 1520 height 16
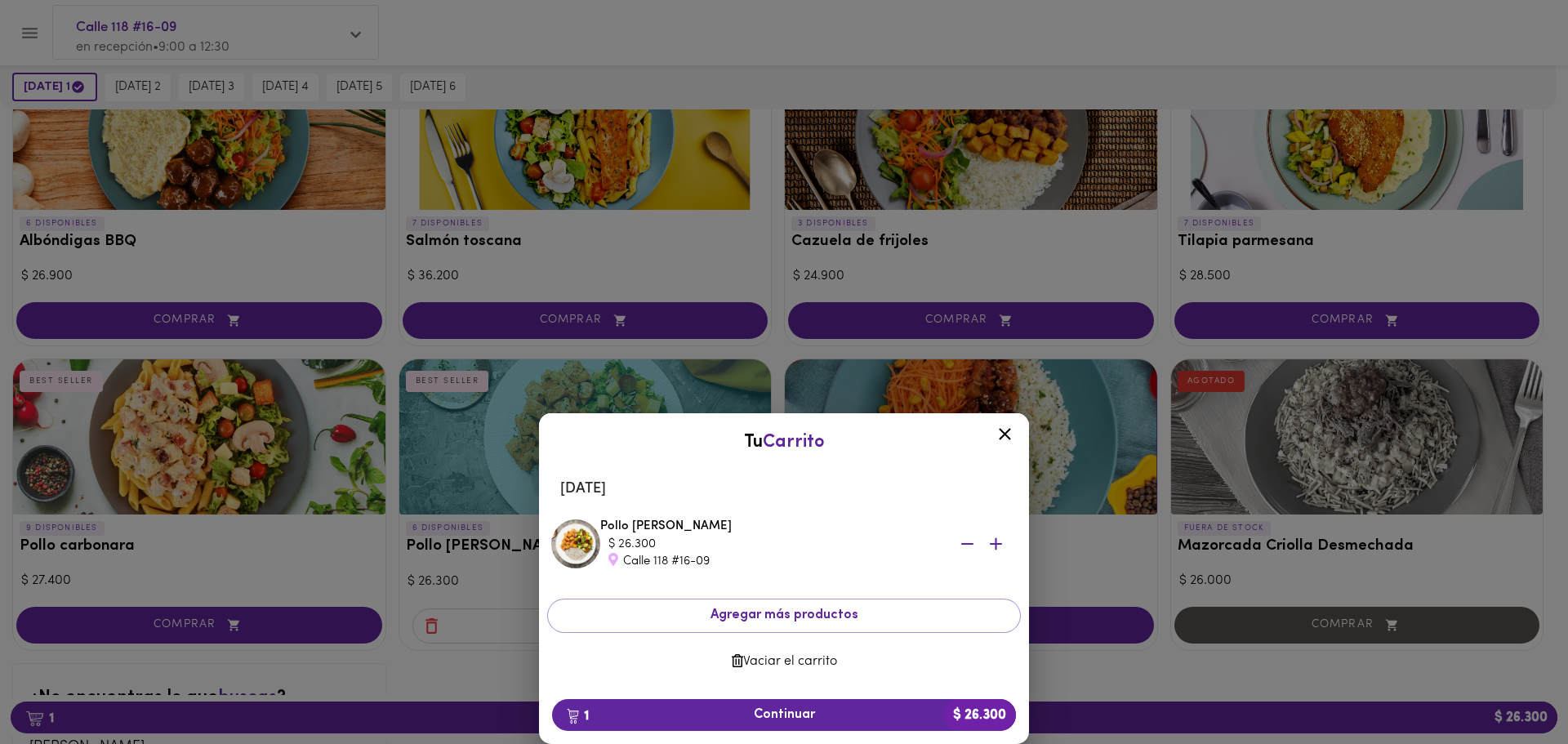
drag, startPoint x: 805, startPoint y: 442, endPoint x: 768, endPoint y: 445, distance: 37.1
click at [775, 443] on span "Carrito" at bounding box center [794, 442] width 62 height 19
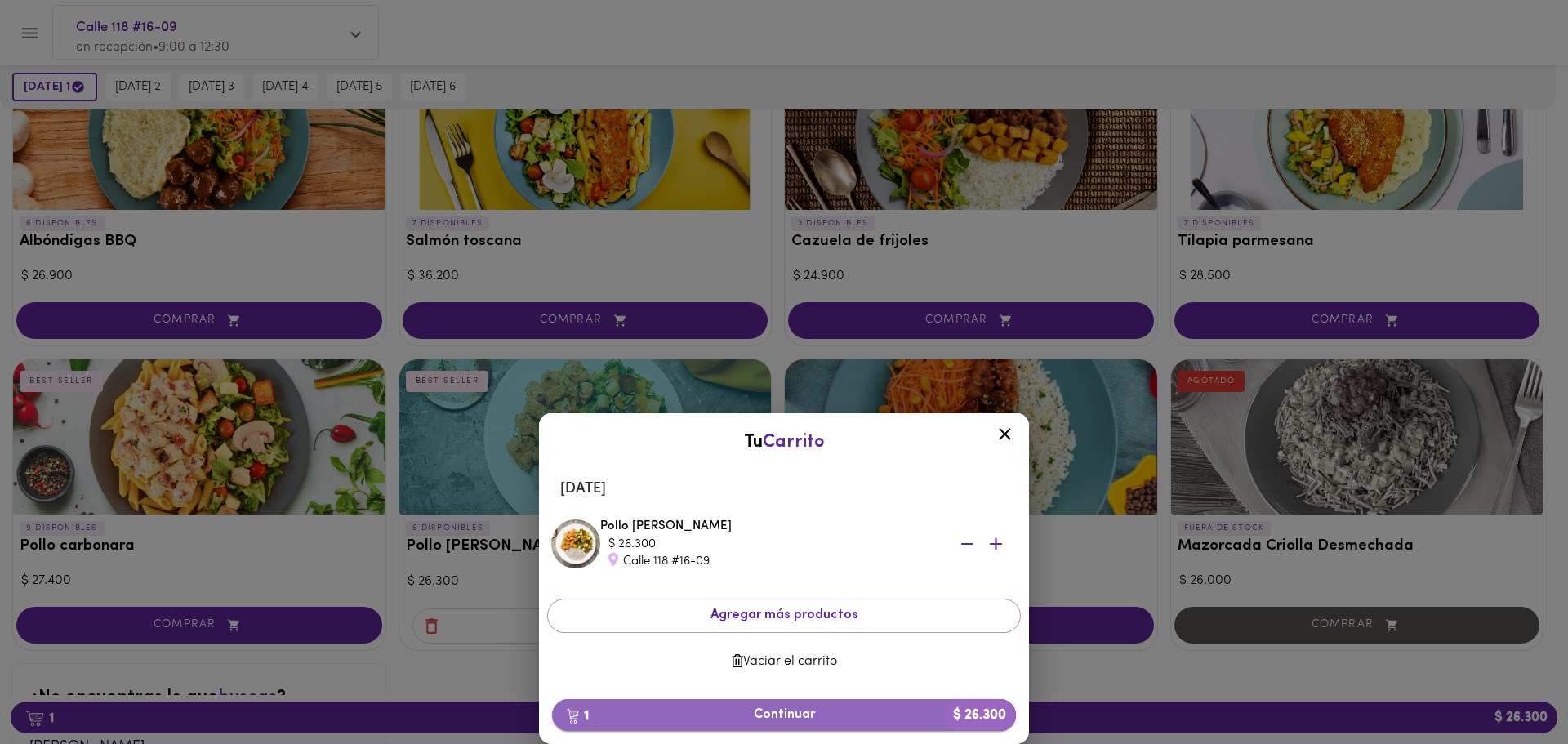
click at [797, 717] on span "1 Continuar $ 26.300" at bounding box center [784, 715] width 438 height 16
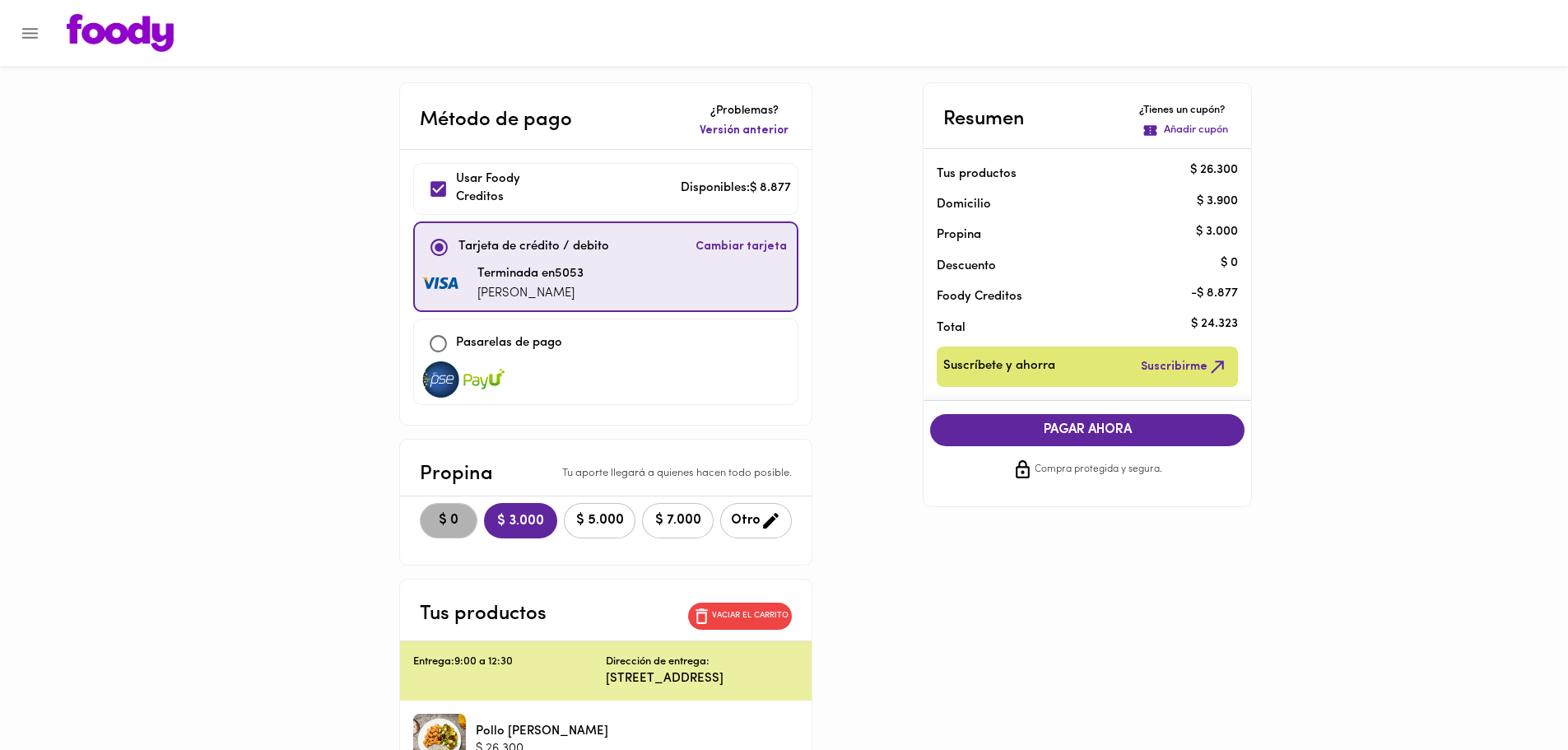
click at [450, 526] on span "$ 0" at bounding box center [448, 521] width 36 height 16
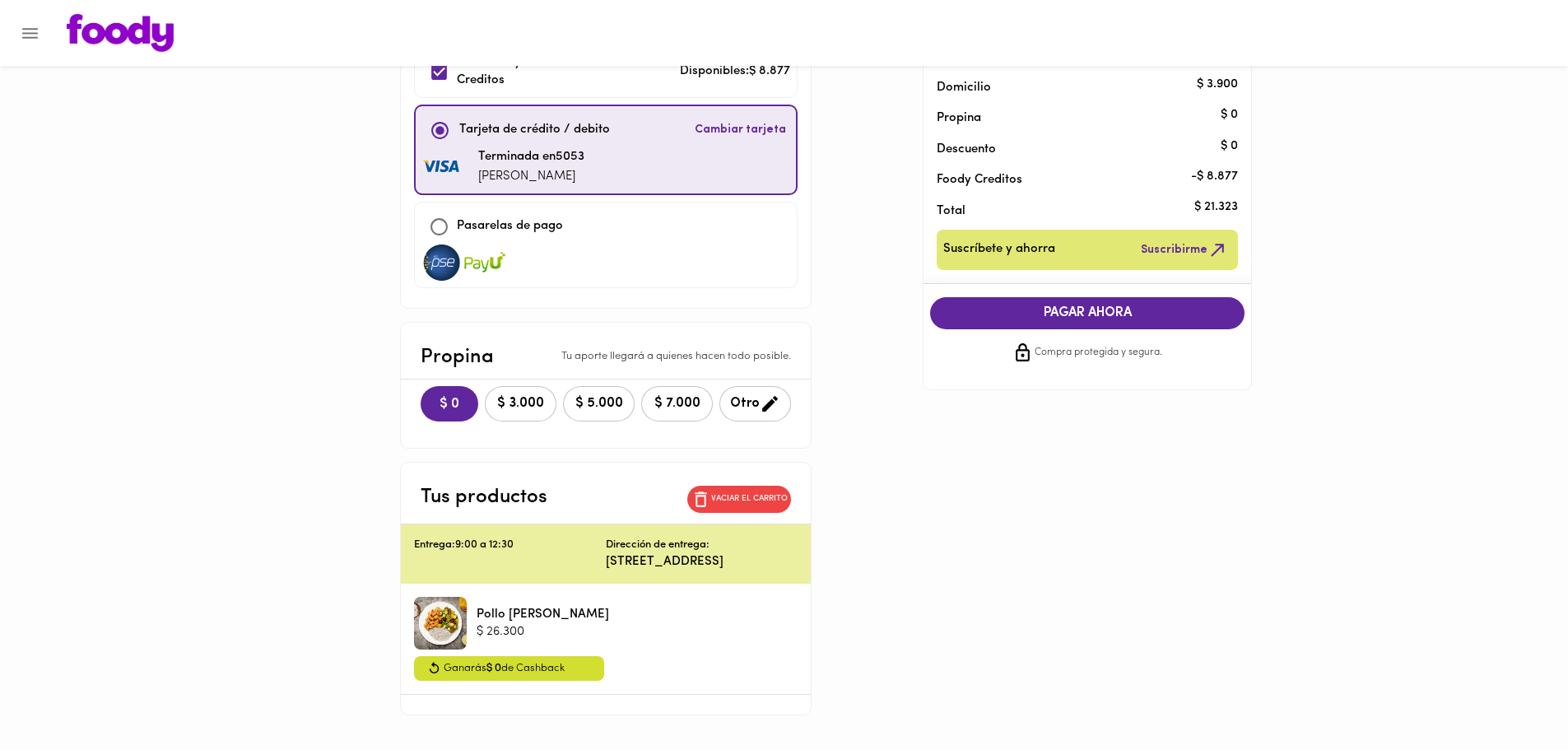
scroll to position [165, 0]
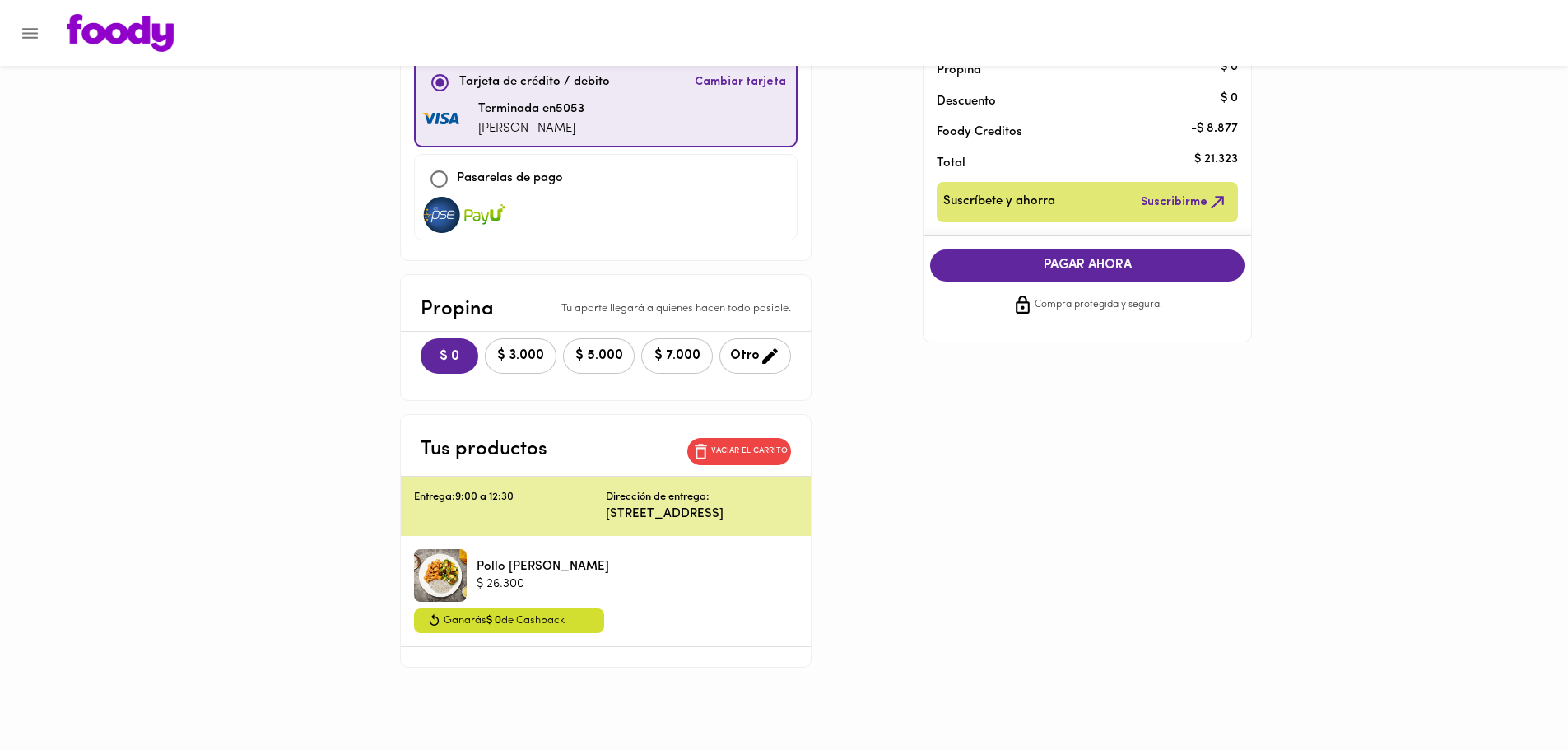
click at [1060, 264] on span "PAGAR AHORA" at bounding box center [1087, 265] width 282 height 16
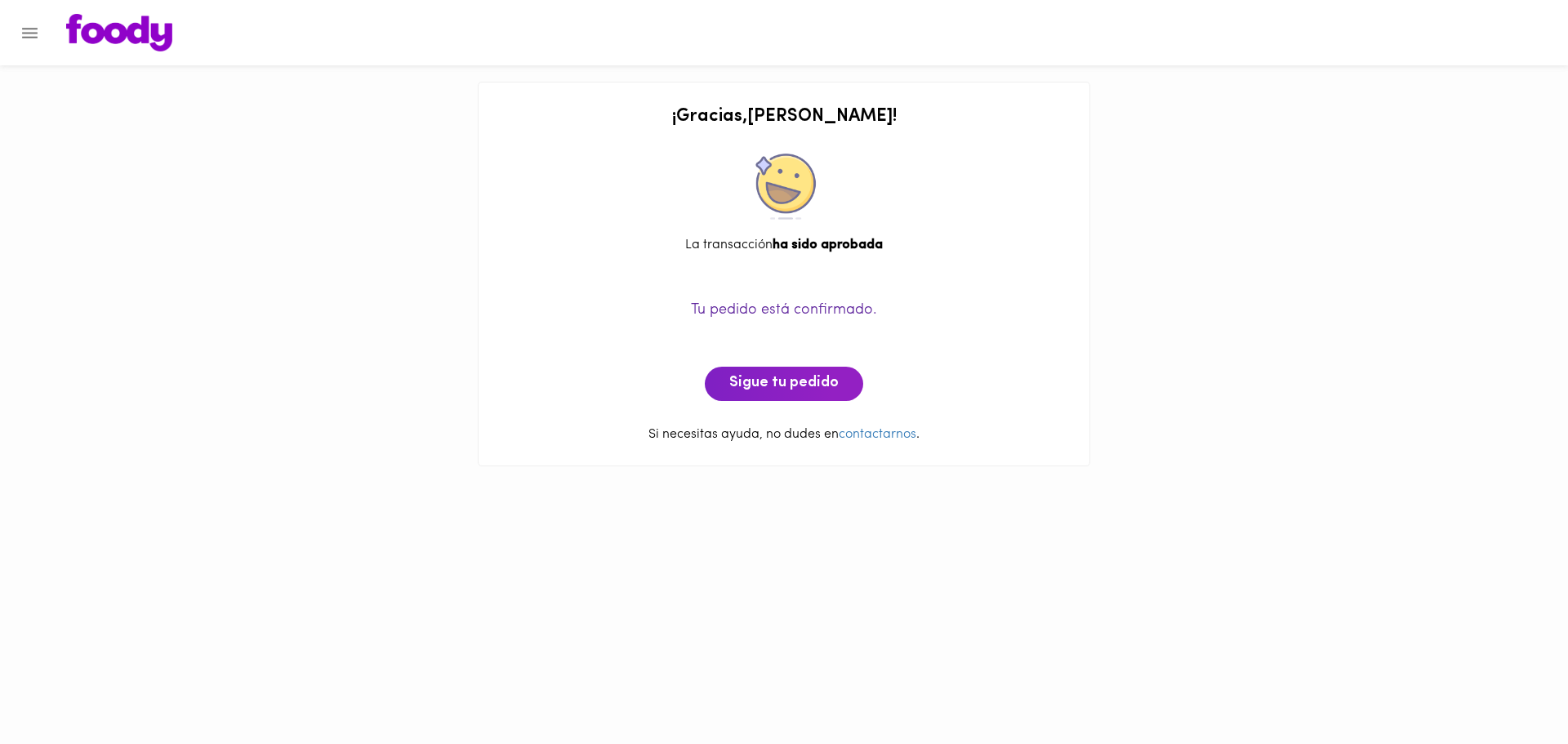
click at [118, 43] on img at bounding box center [119, 32] width 106 height 37
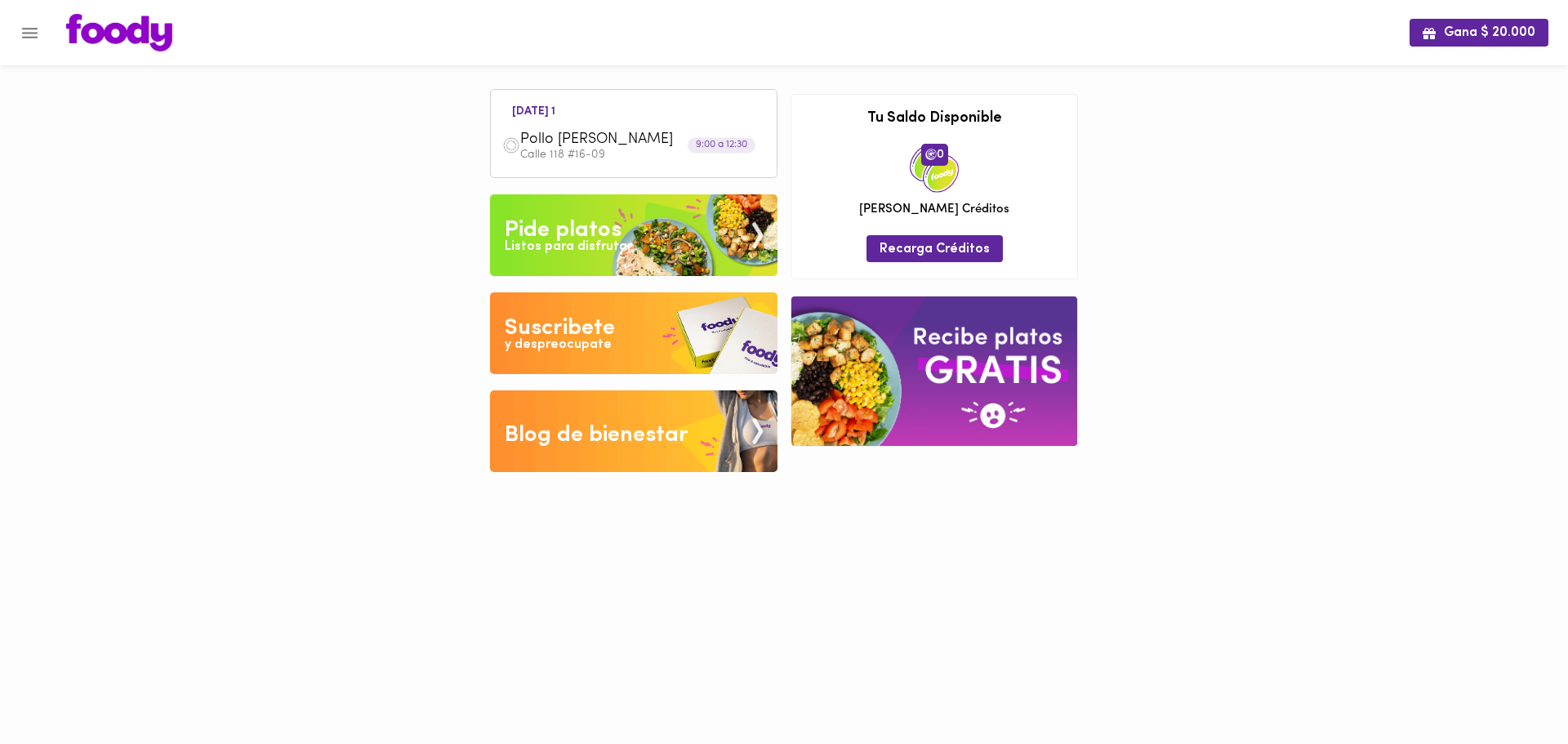
drag, startPoint x: 235, startPoint y: 190, endPoint x: 387, endPoint y: 112, distance: 170.8
click at [196, 142] on div "Gana $ 20.000 [DATE] 1 Pollo Tikka Massala Calle 118 #16-09 9:00 a 12:30 Tu pag…" at bounding box center [784, 248] width 1568 height 496
